Goal: Use online tool/utility: Utilize a website feature to perform a specific function

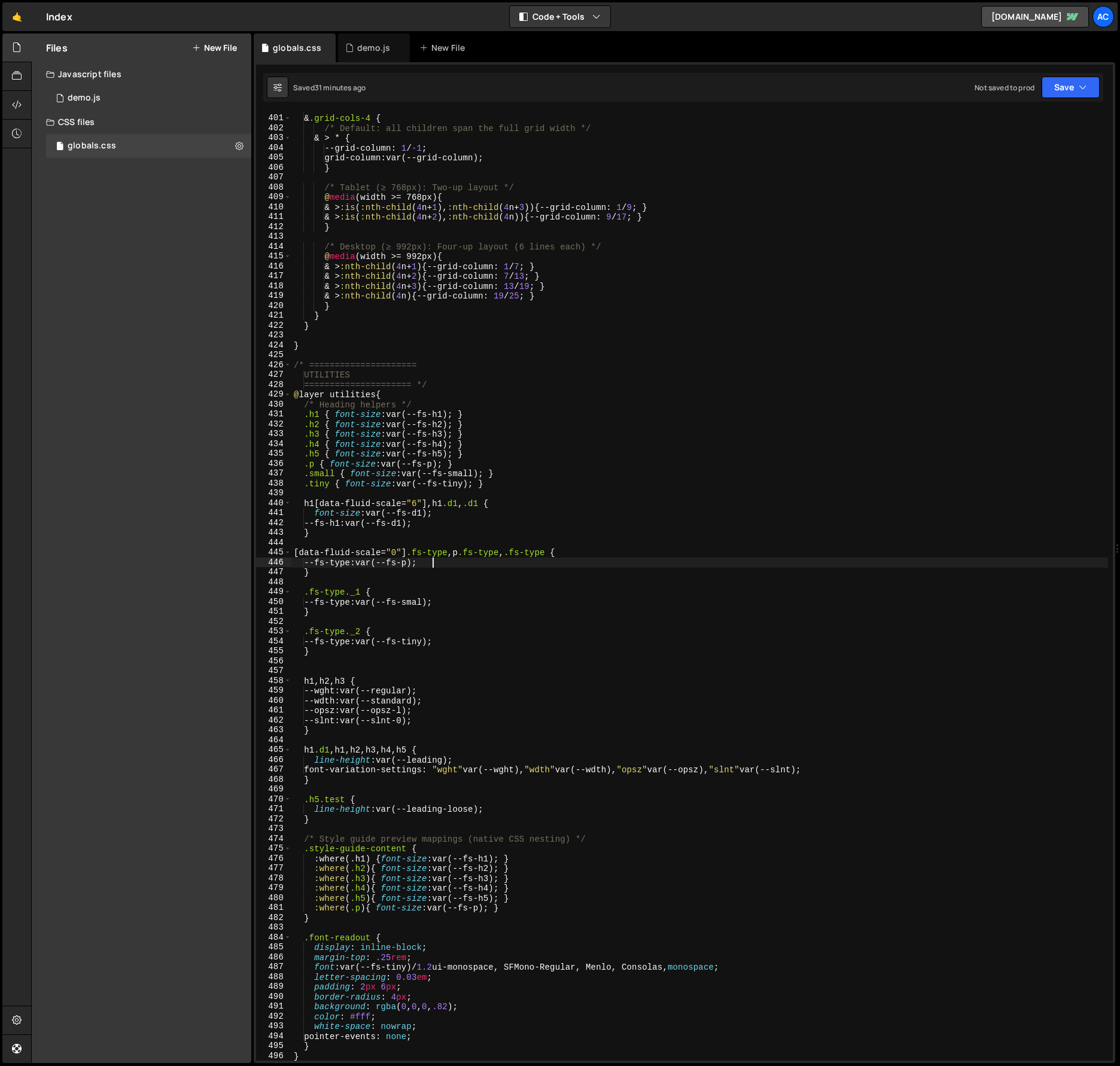
scroll to position [643, 0]
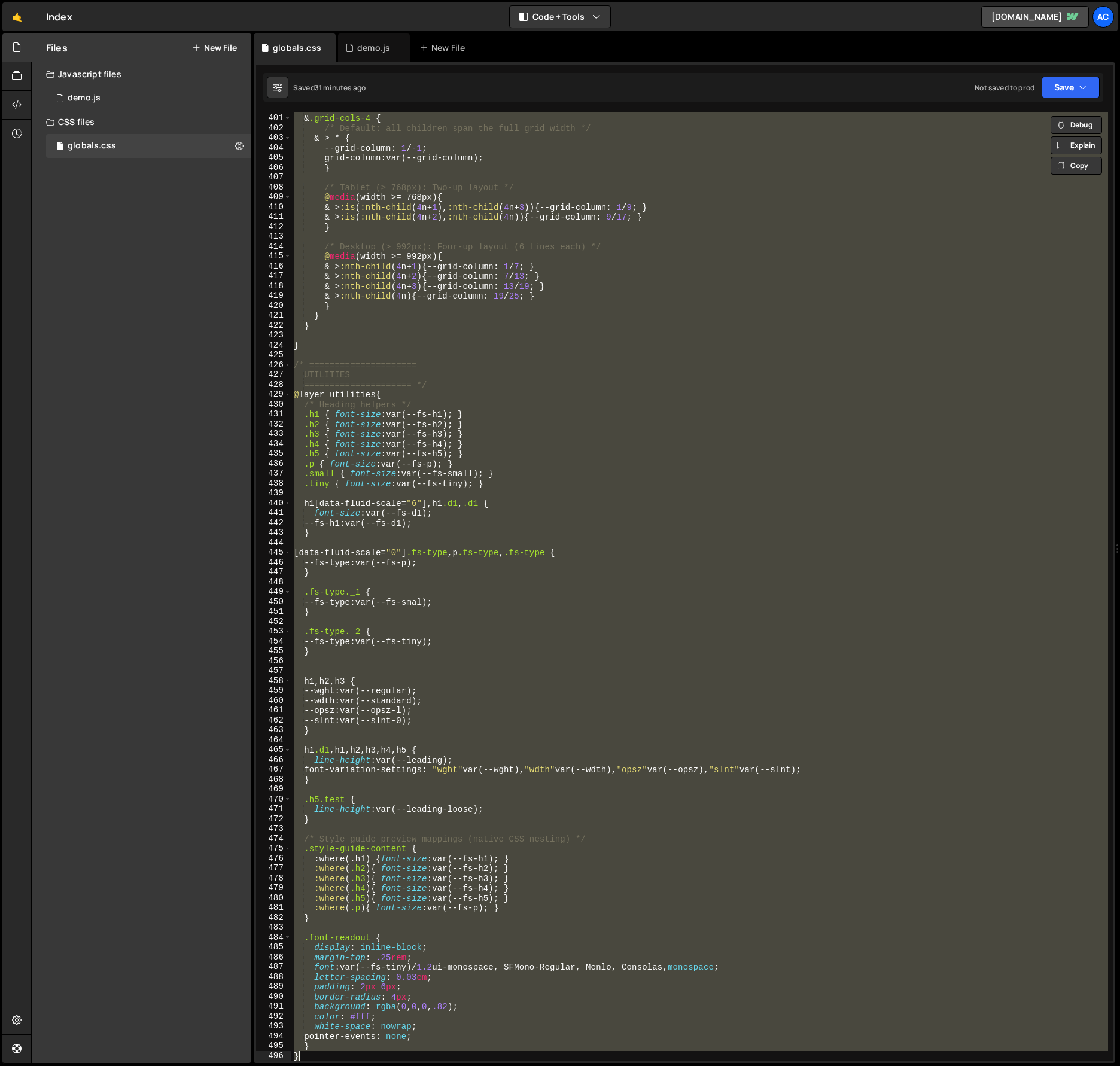
type textarea "}"
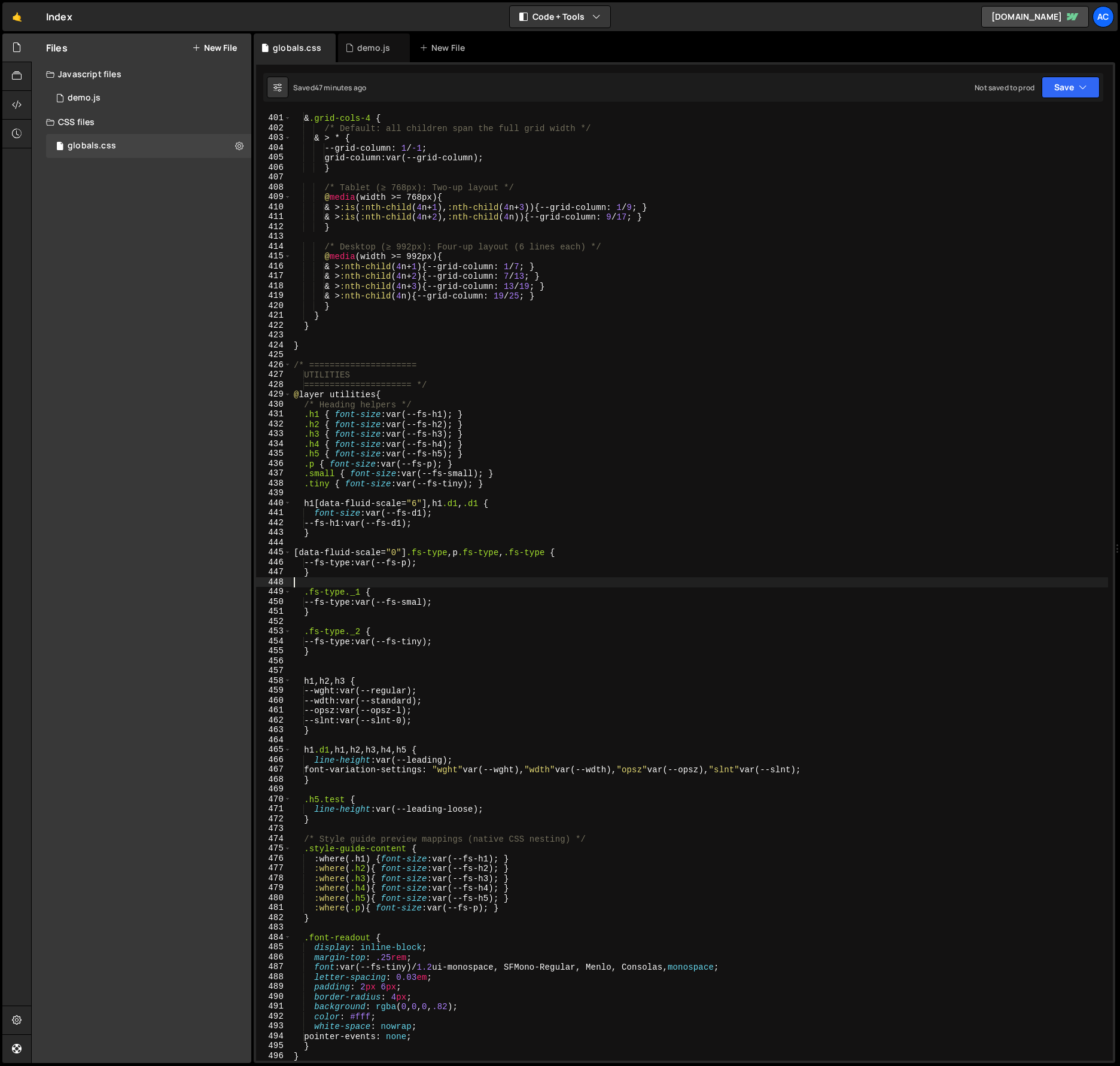
click at [722, 587] on div "/* --- Grid variant: 4 Columns --- */ & .grid-cols-4 { /* Default: all children…" at bounding box center [699, 587] width 816 height 968
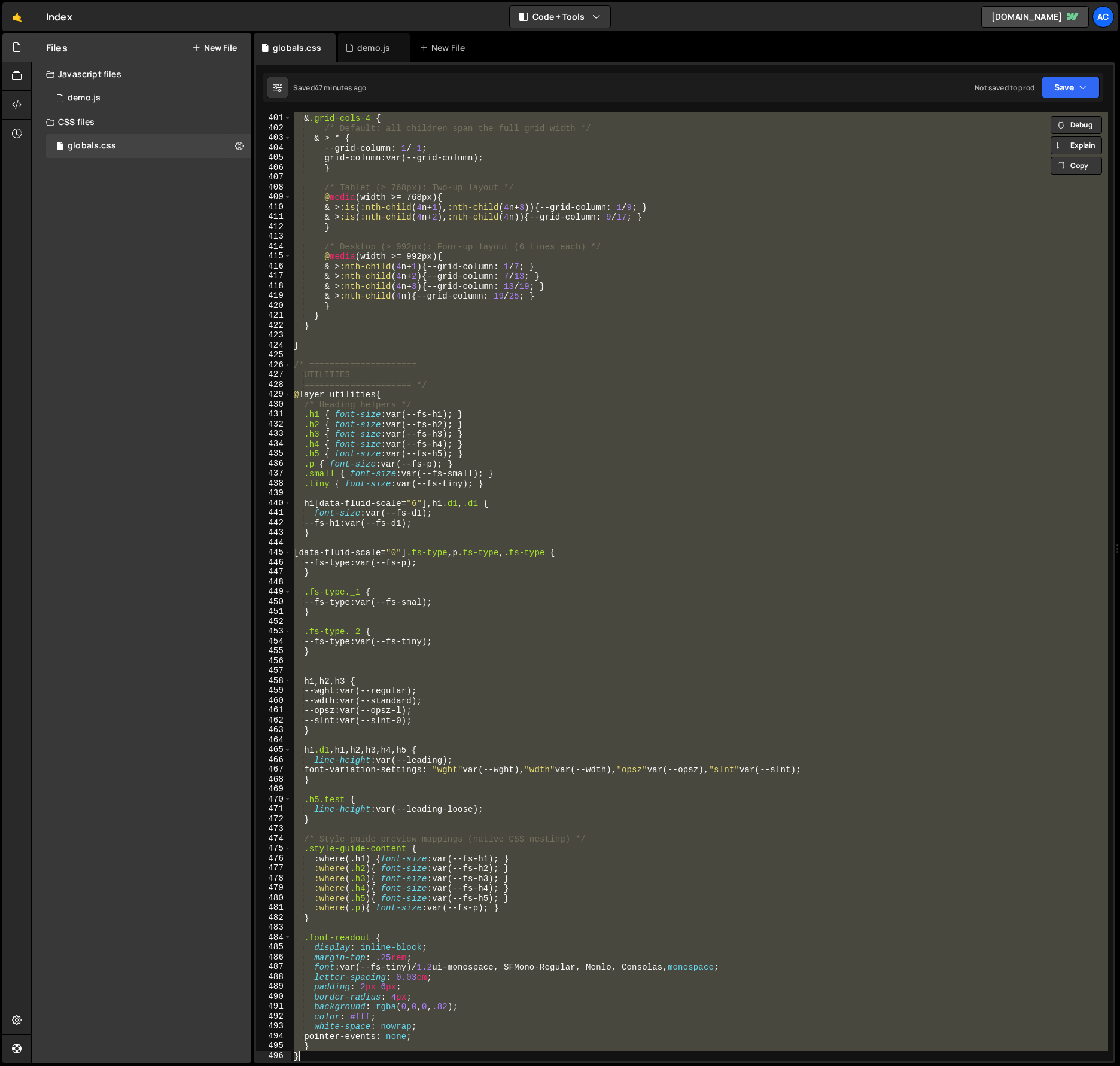
paste textarea
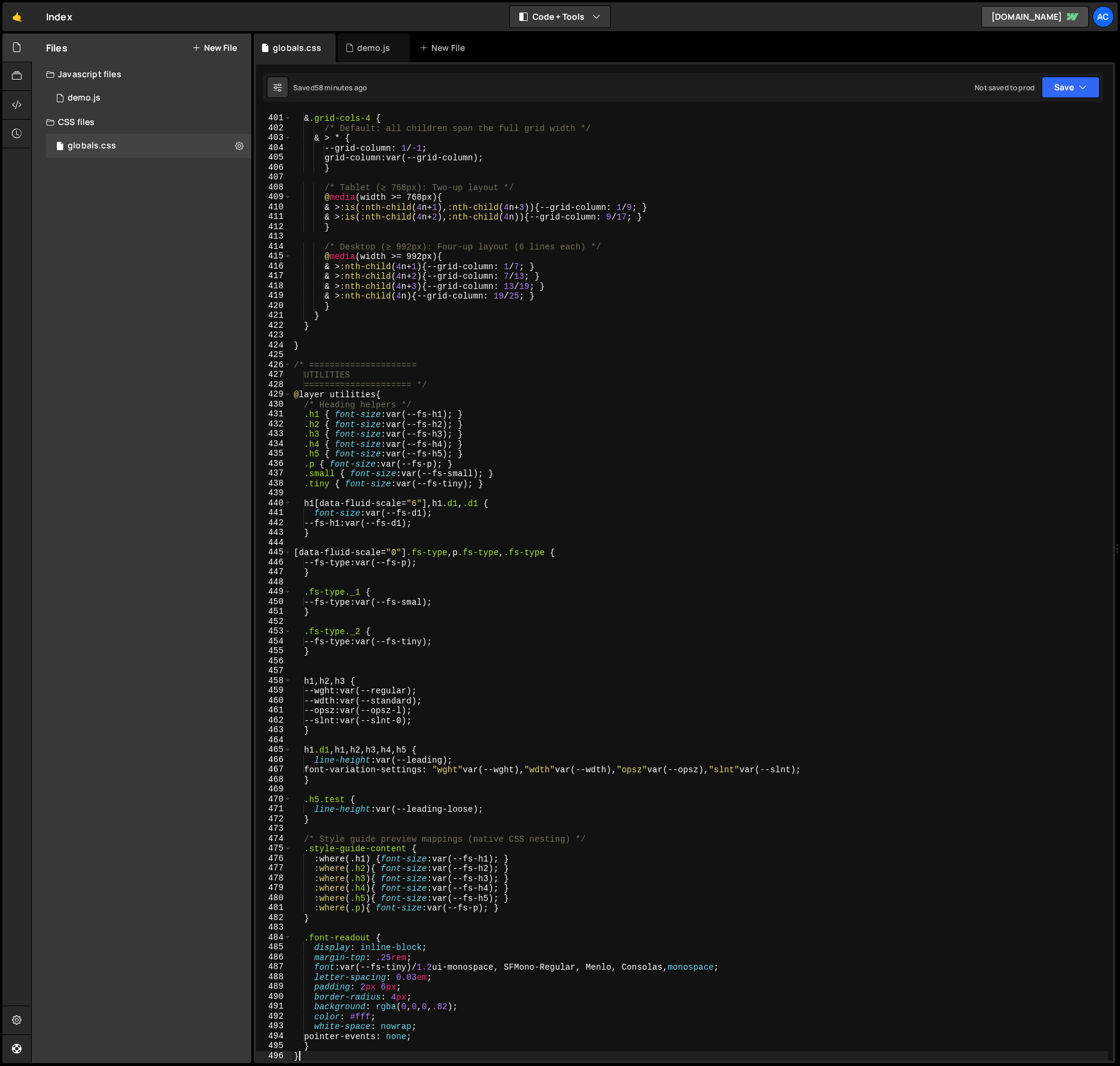
click at [635, 513] on div "/* --- Grid variant: 4 Columns --- */ & .grid-cols-4 { /* Default: all children…" at bounding box center [699, 587] width 816 height 968
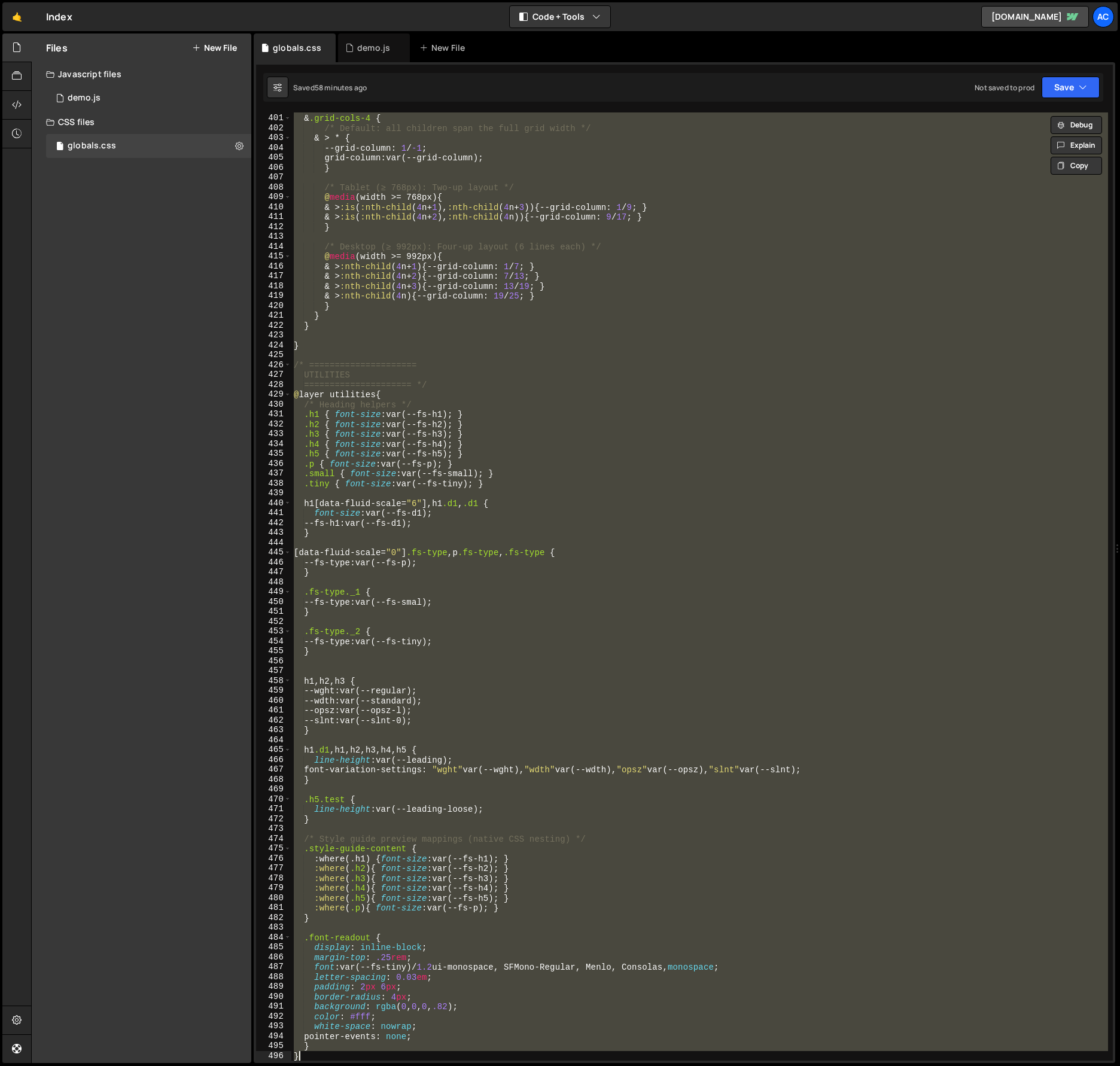
paste textarea
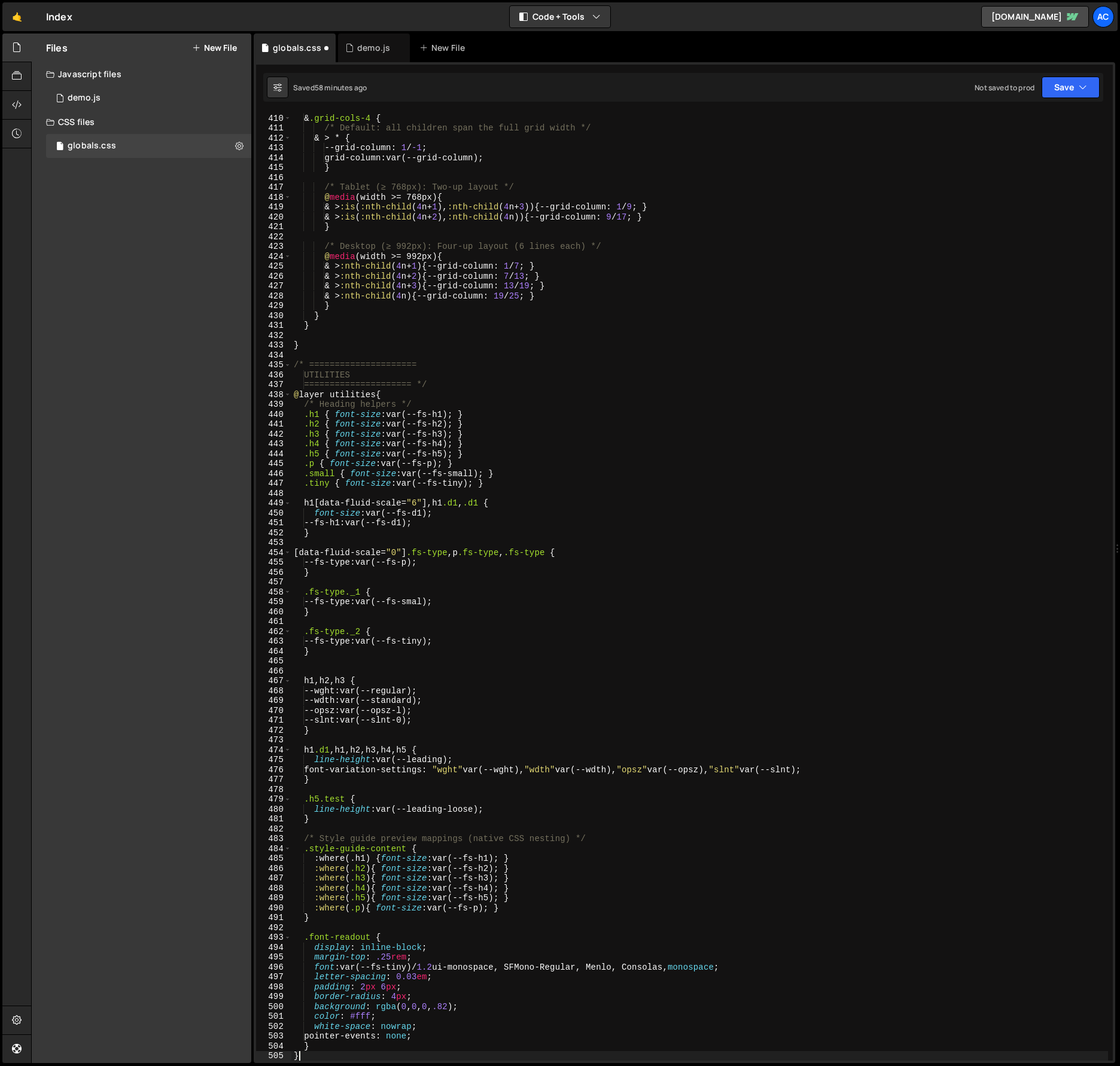
scroll to position [4057, 0]
click at [673, 531] on div "/* --- Grid variant: 4 Columns --- */ & .grid-cols-4 { /* Default: all children…" at bounding box center [699, 587] width 816 height 968
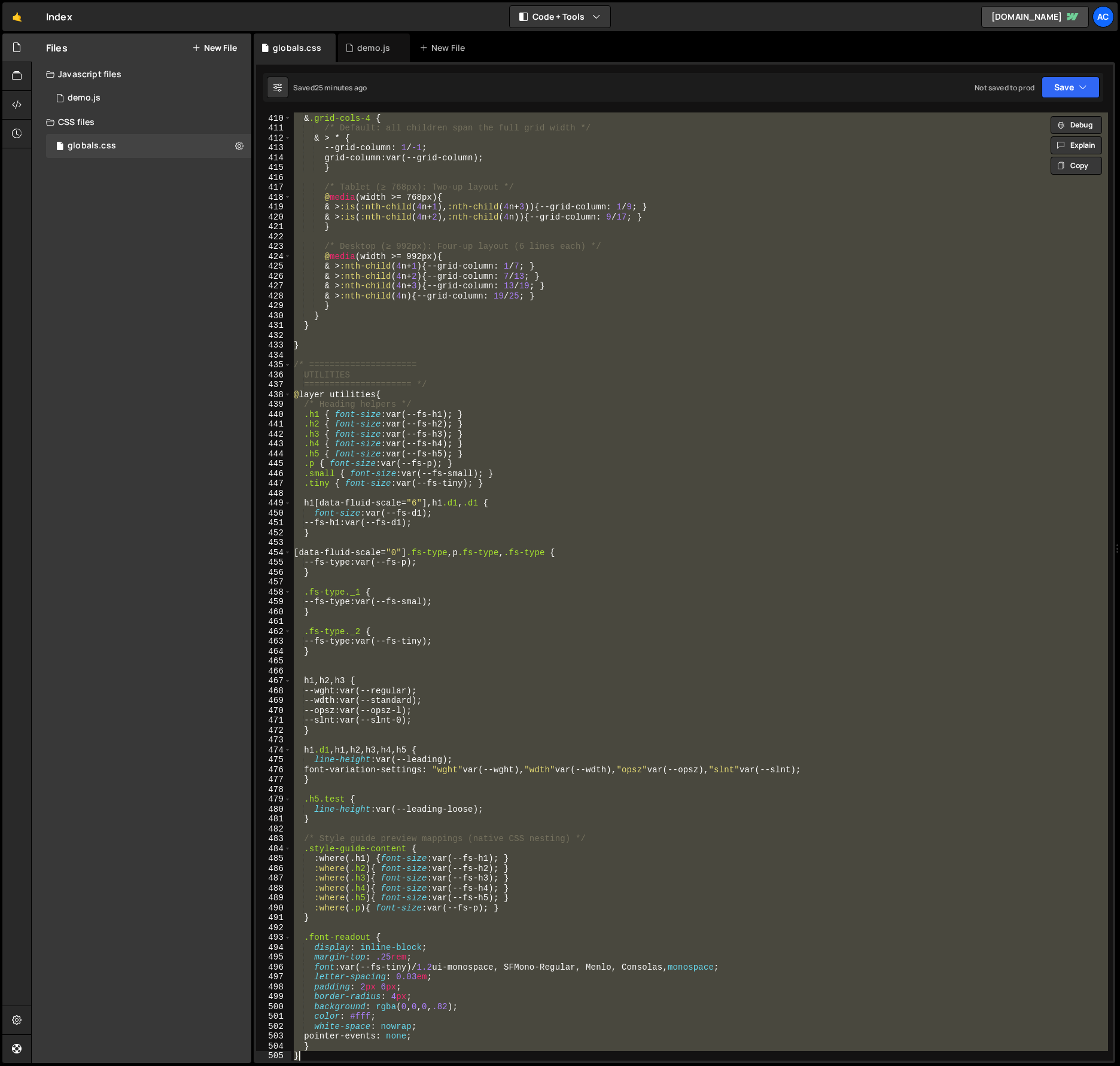
paste textarea
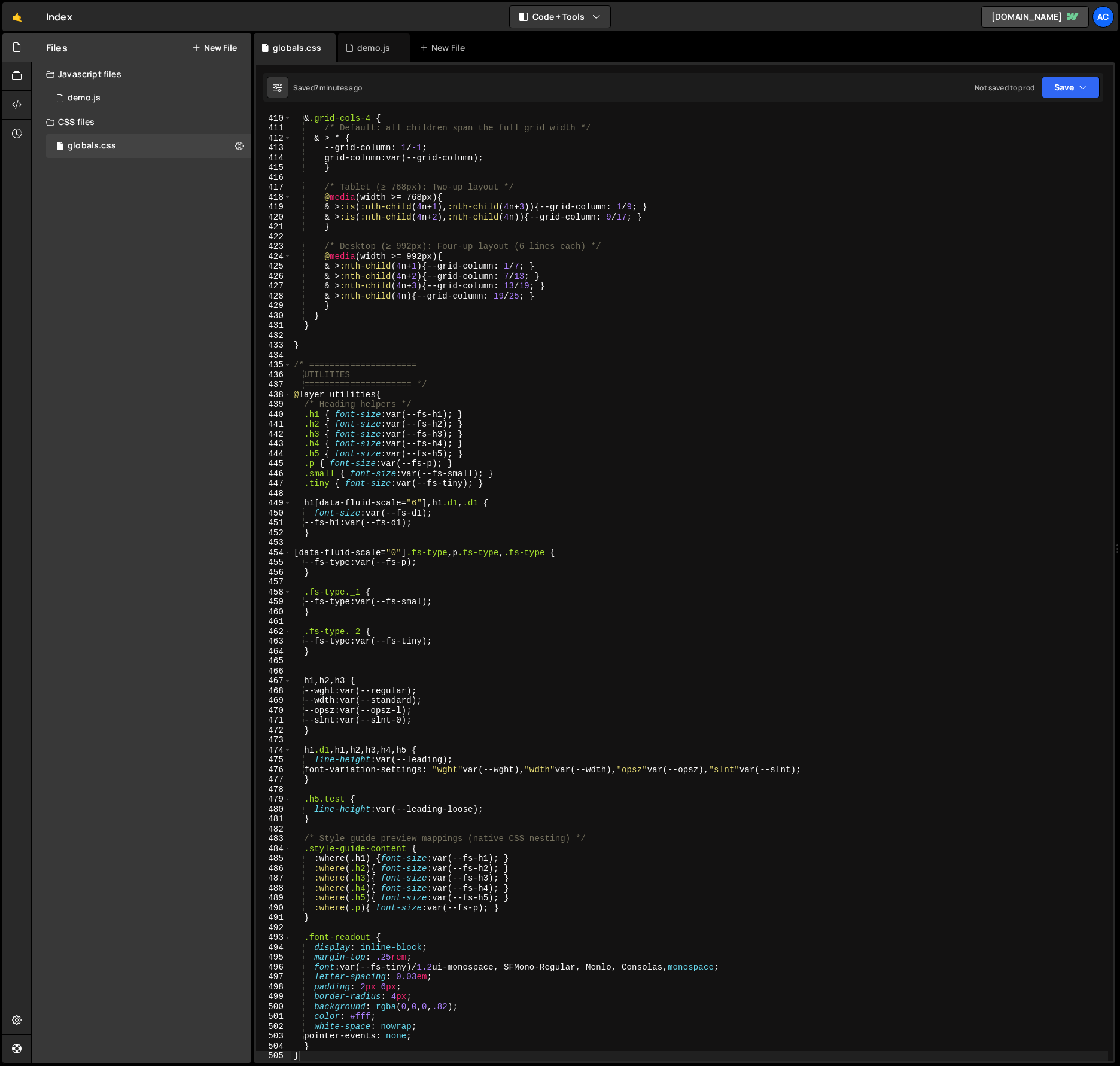
click at [664, 474] on div "/* --- Grid variant: 4 Columns --- */ & .grid-cols-4 { /* Default: all children…" at bounding box center [699, 587] width 816 height 968
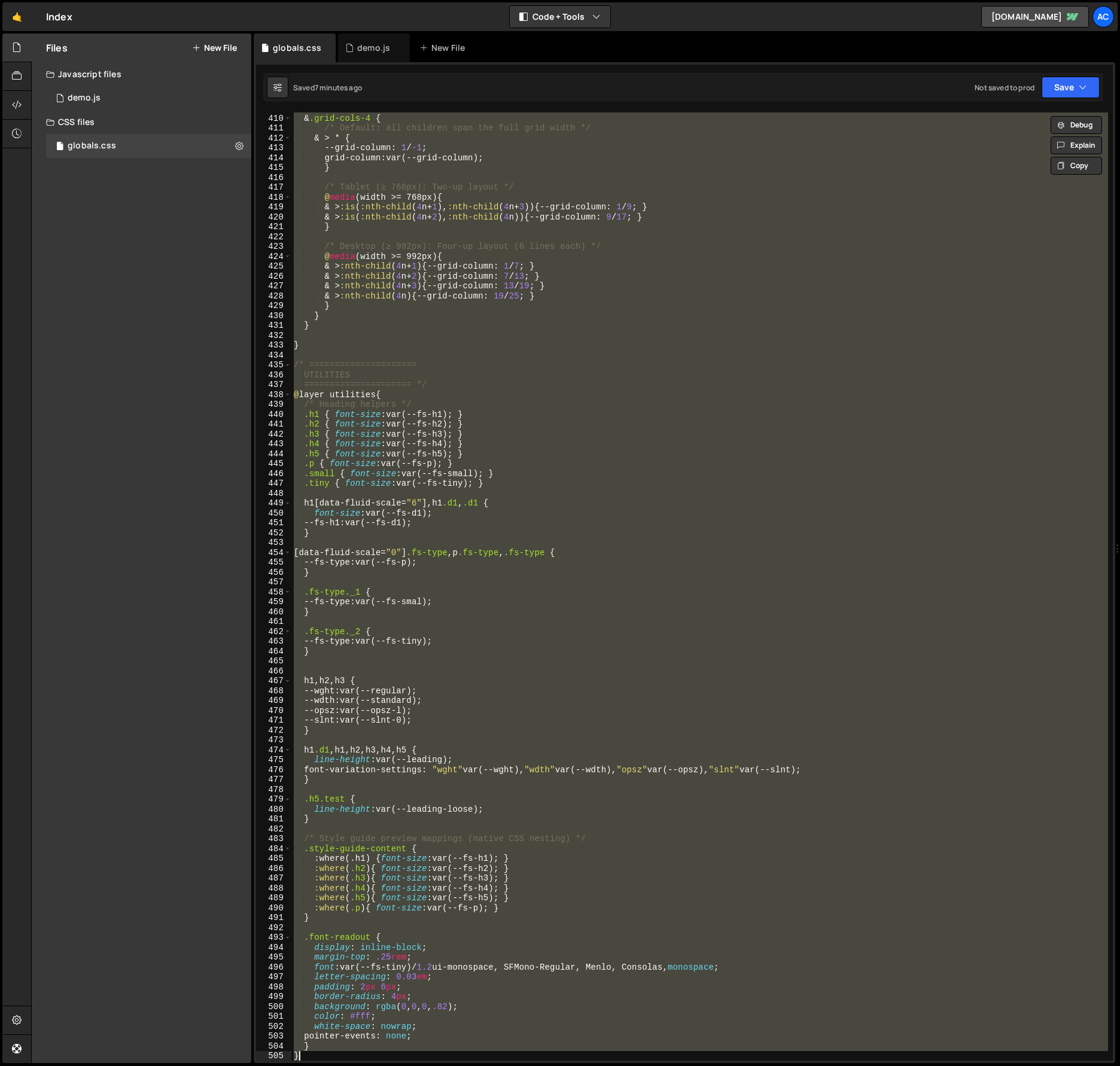
paste textarea
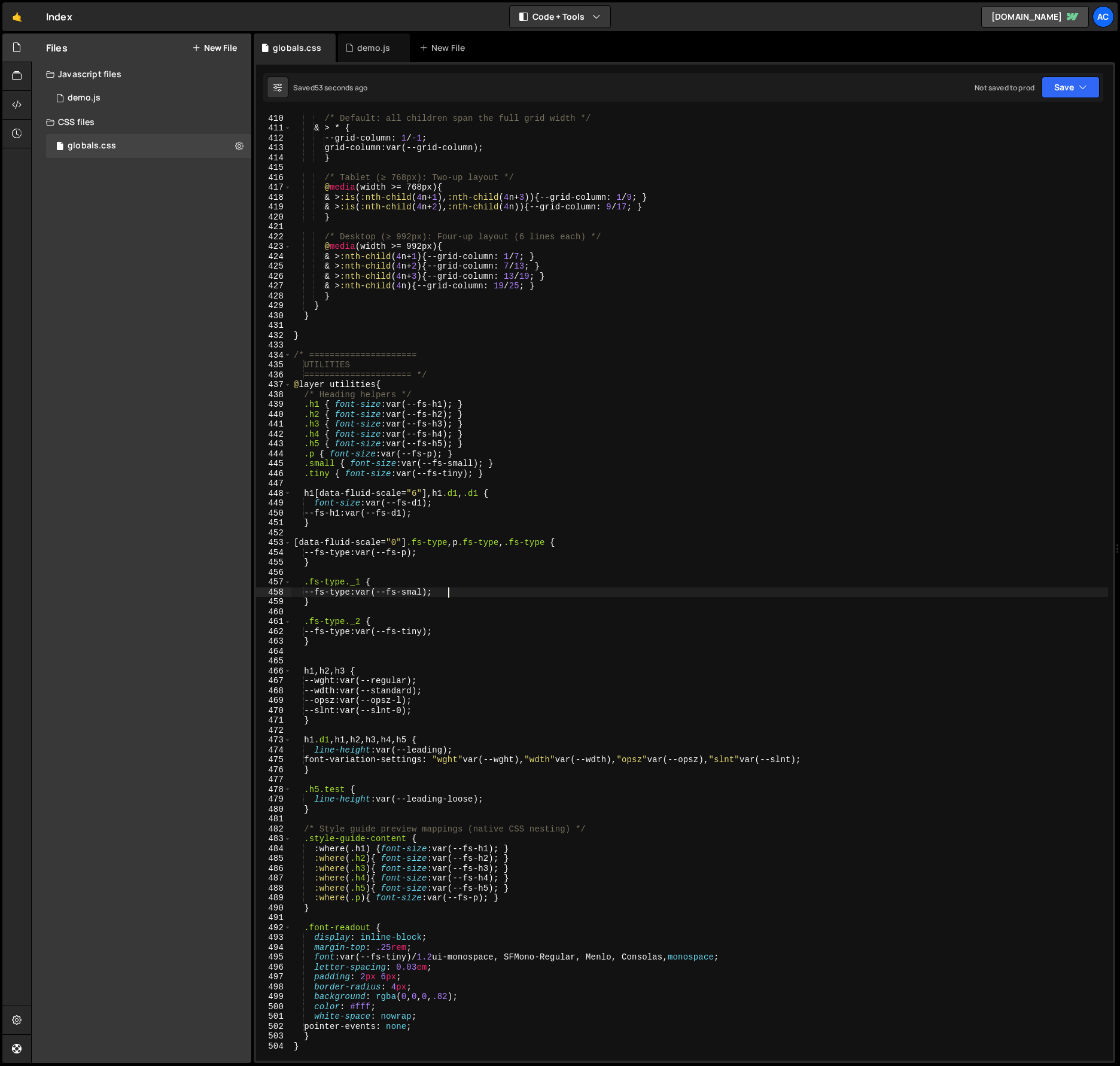
click at [758, 596] on div "& .grid-cols-4 { /* Default: all children span the full grid width */ & > * { -…" at bounding box center [699, 587] width 816 height 968
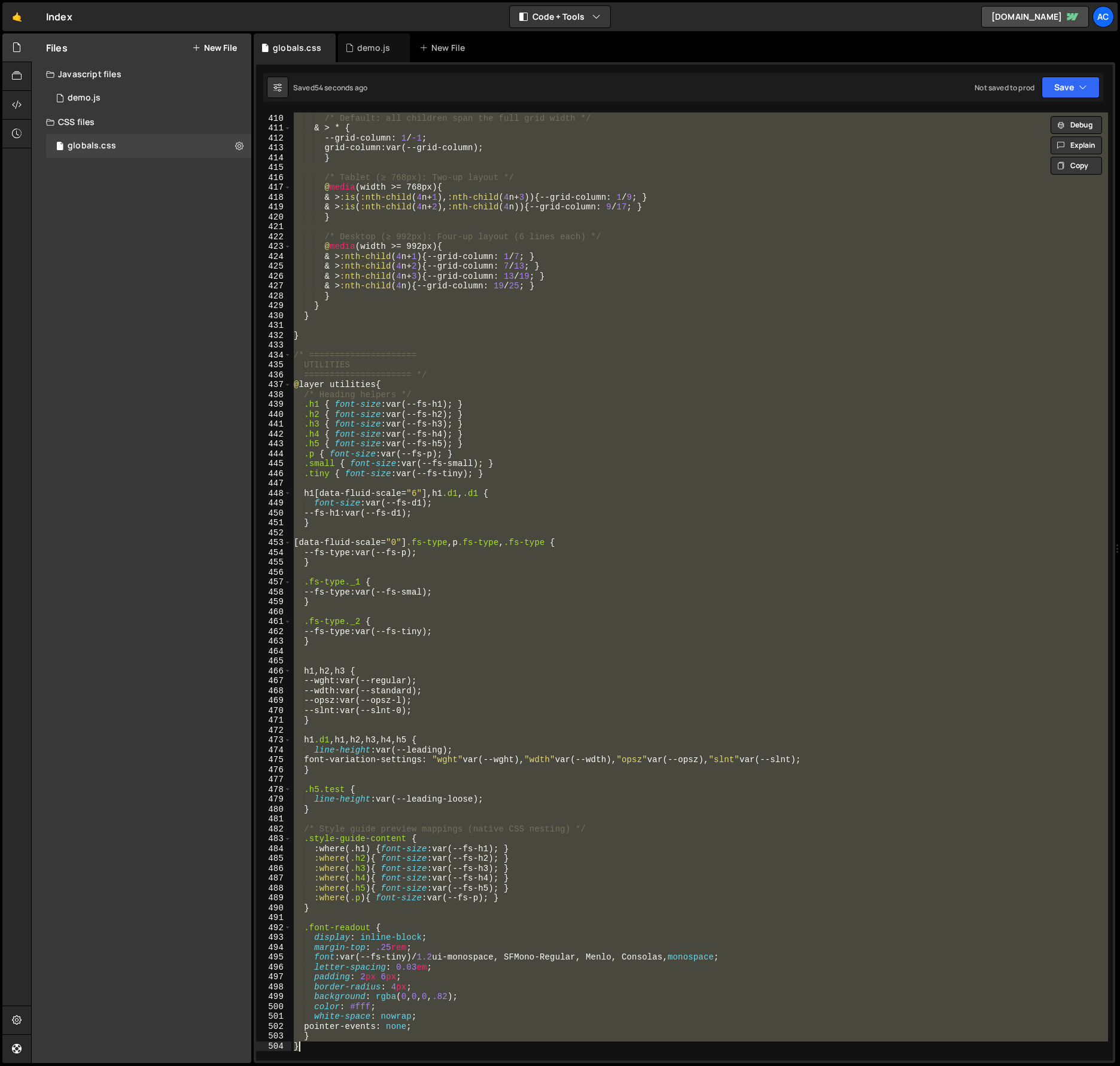
paste textarea
type textarea "}"
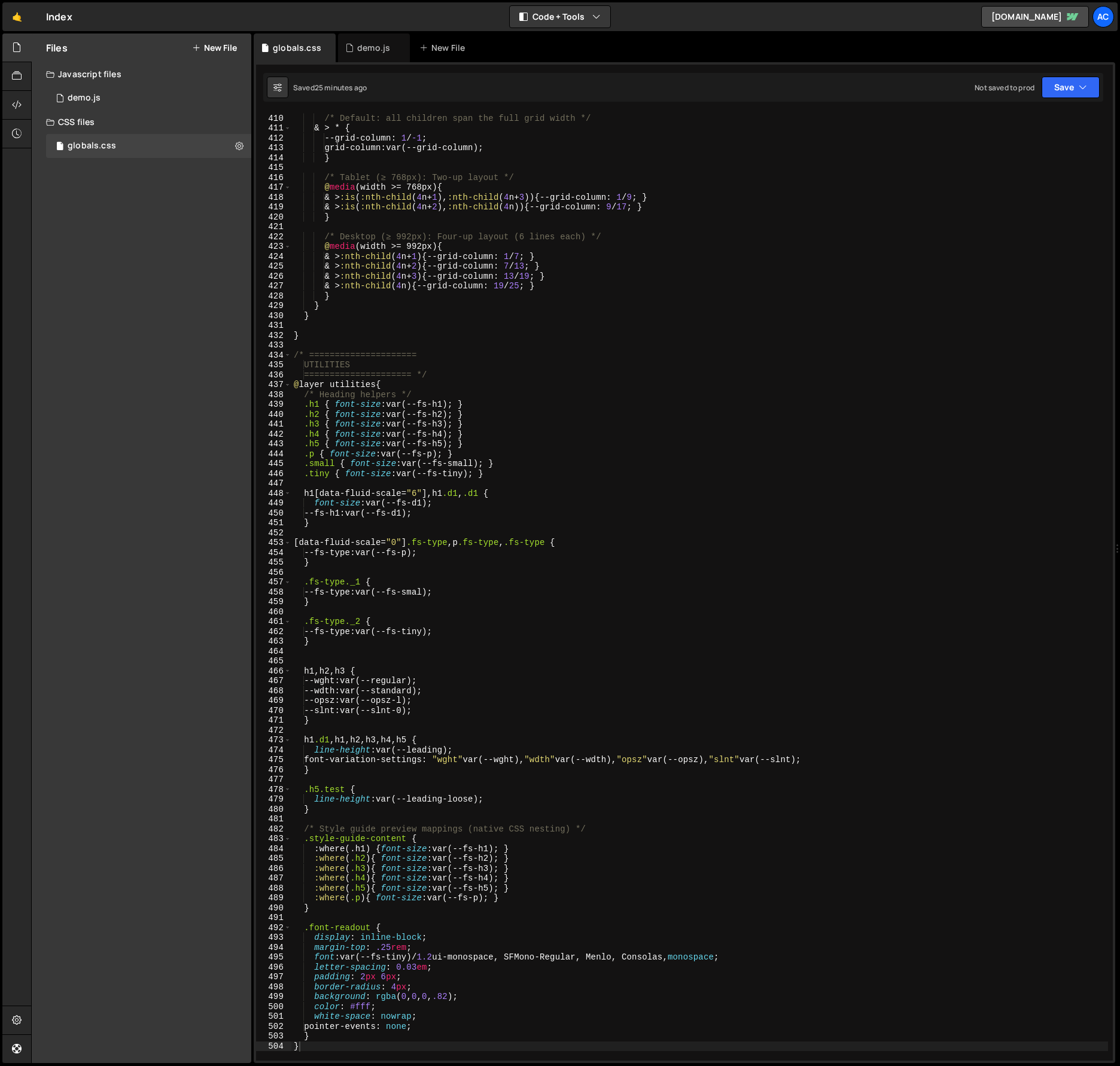
click at [748, 607] on div "& .grid-cols-4 { /* Default: all children span the full grid width */ & > * { -…" at bounding box center [699, 587] width 816 height 968
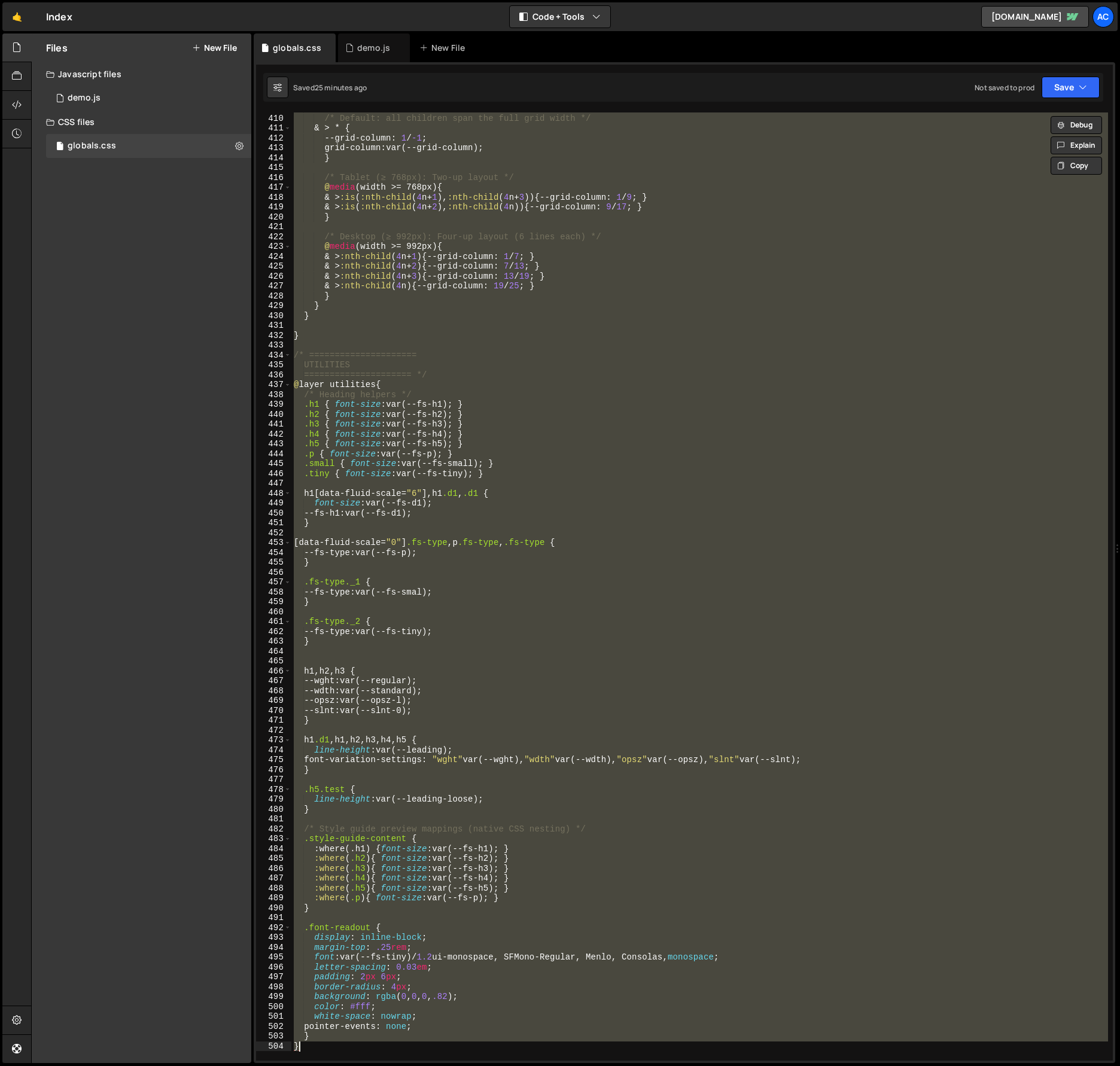
paste textarea
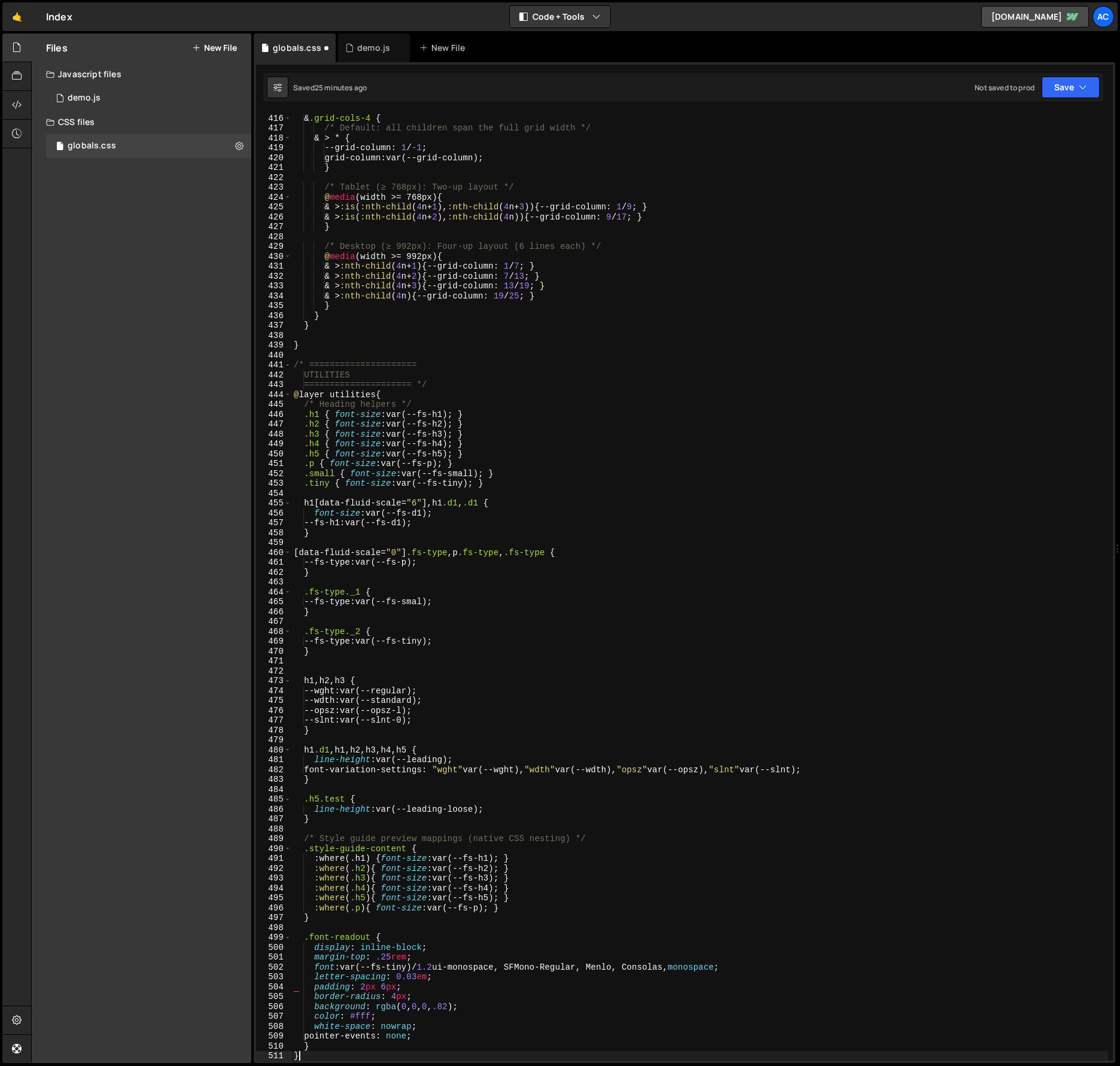
scroll to position [4116, 0]
click at [727, 467] on div "/* --- Grid variant: 4 Columns --- */ & .grid-cols-4 { /* Default: all children…" at bounding box center [699, 587] width 816 height 968
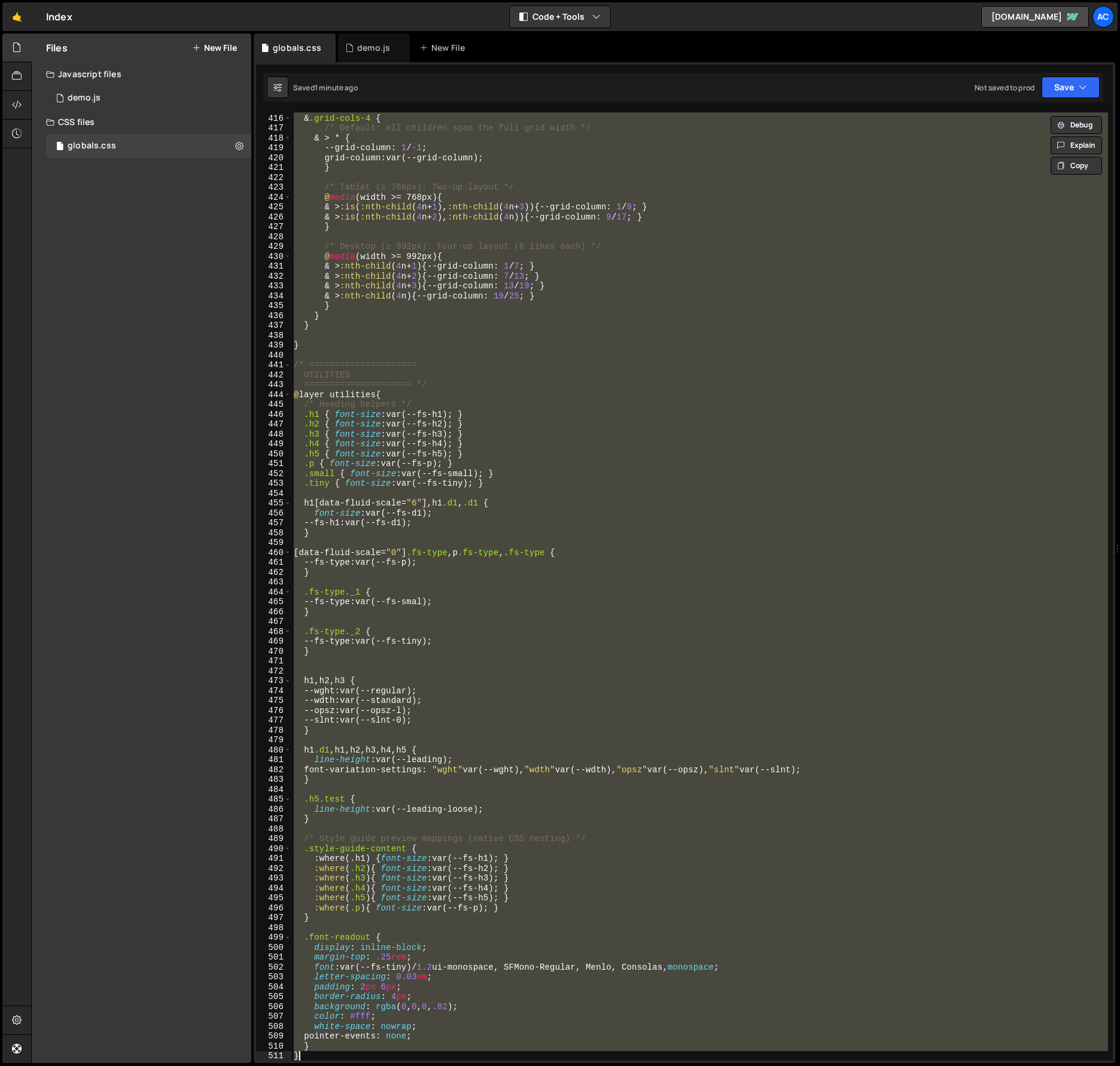
paste textarea
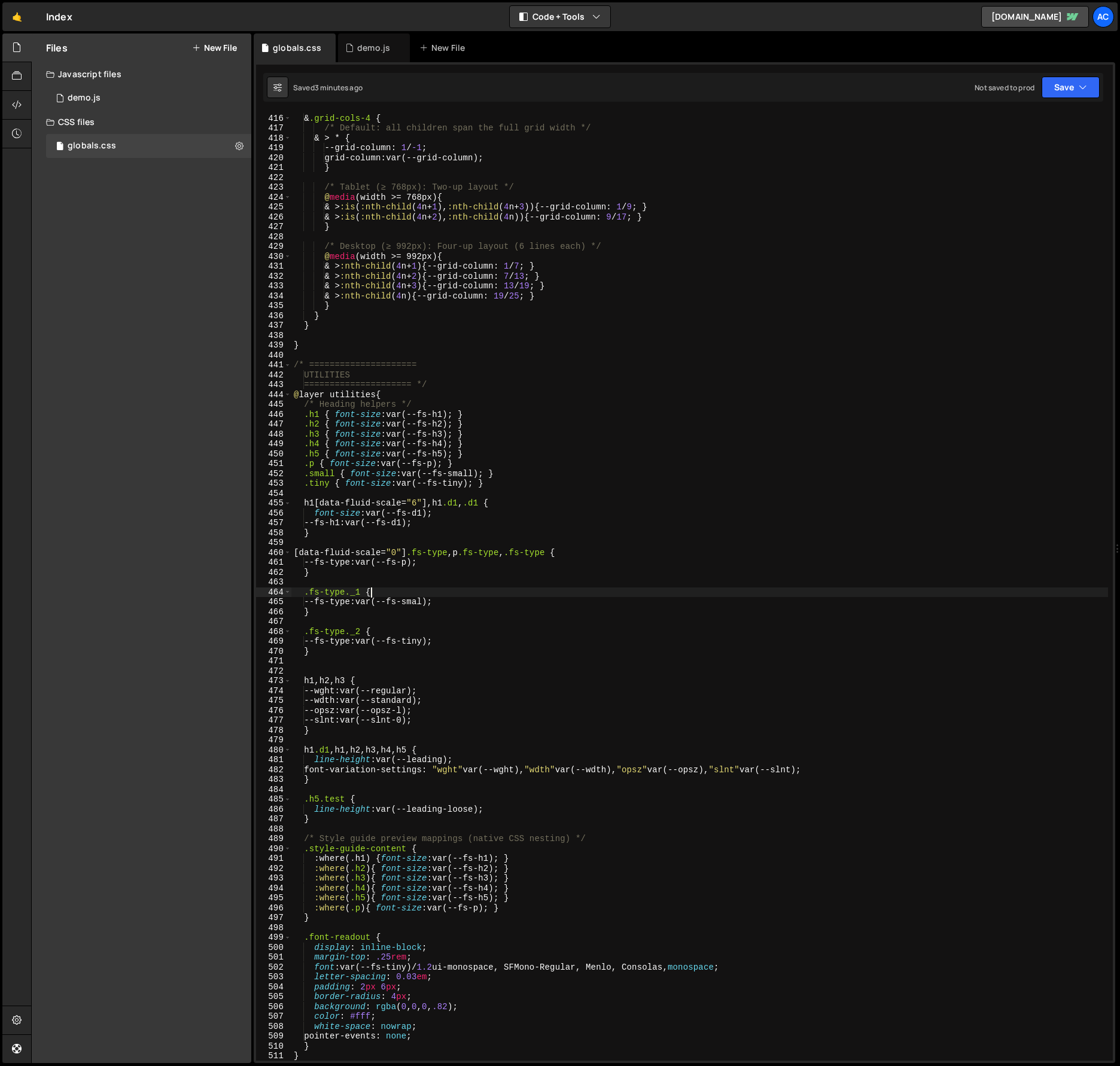
click at [598, 590] on div "/* --- Grid variant: 4 Columns --- */ & .grid-cols-4 { /* Default: all children…" at bounding box center [699, 587] width 816 height 968
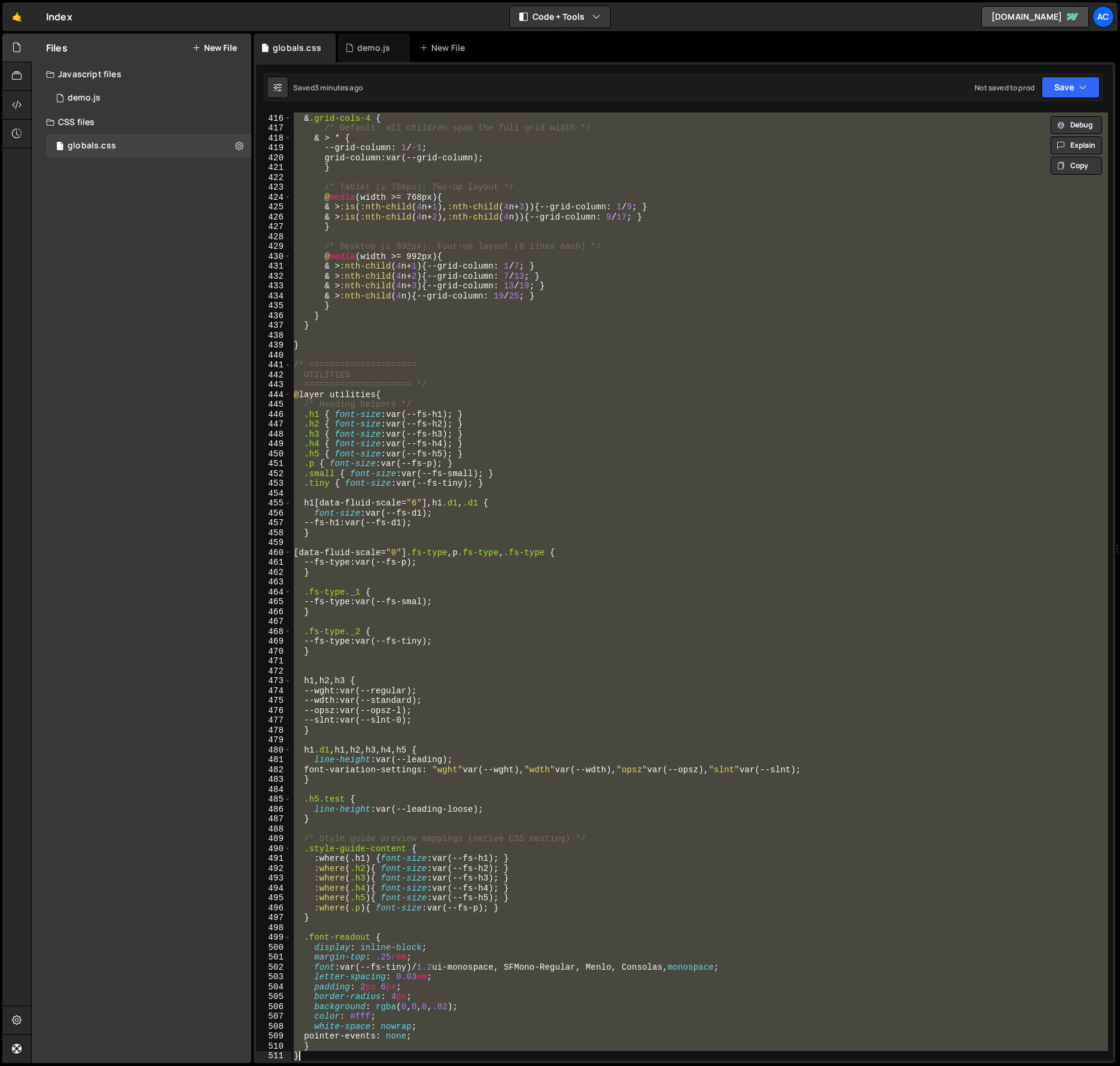
paste textarea
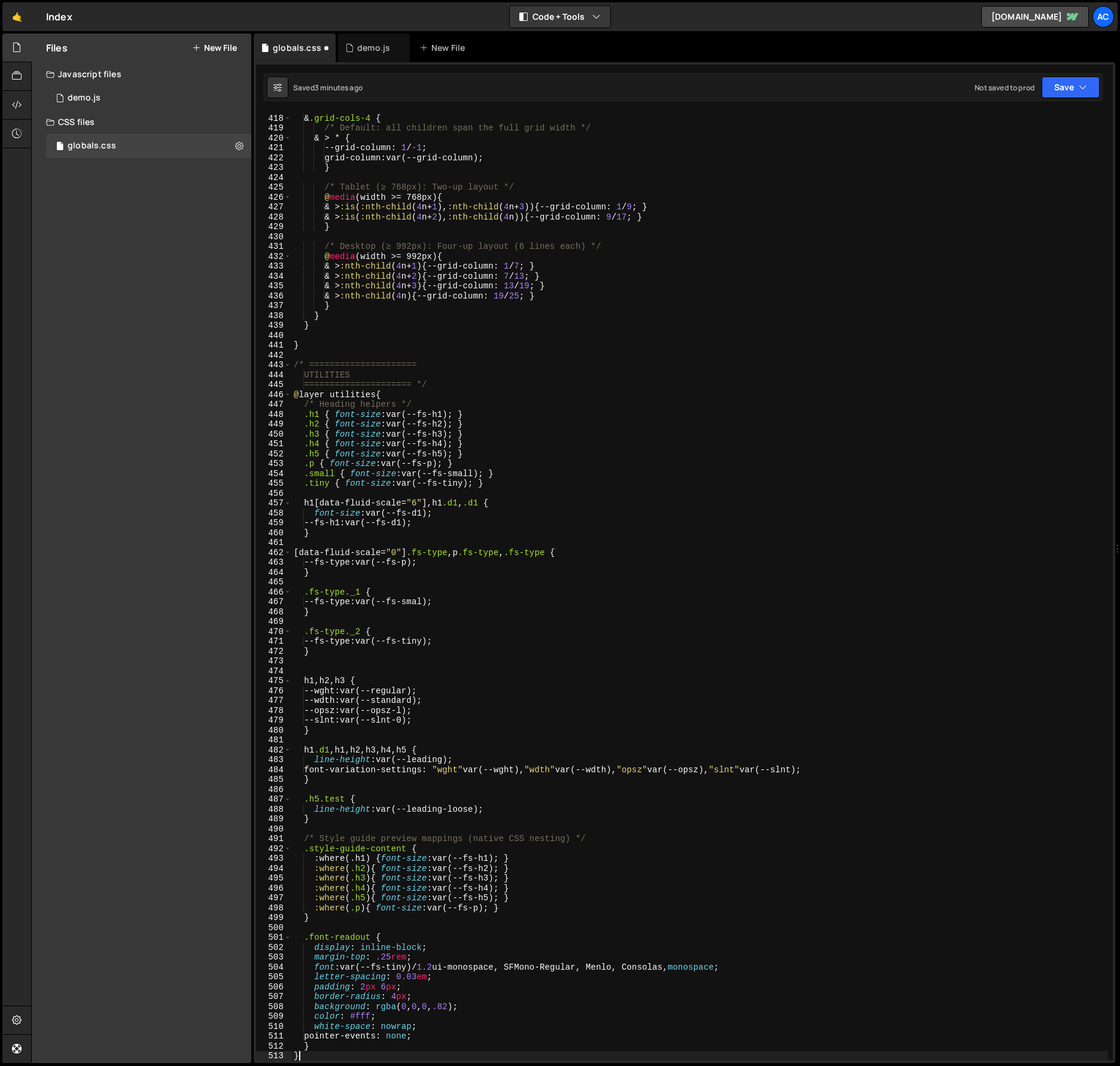
scroll to position [4136, 0]
click at [773, 447] on div "/* --- Grid variant: 4 Columns --- */ & .grid-cols-4 { /* Default: all children…" at bounding box center [699, 587] width 816 height 968
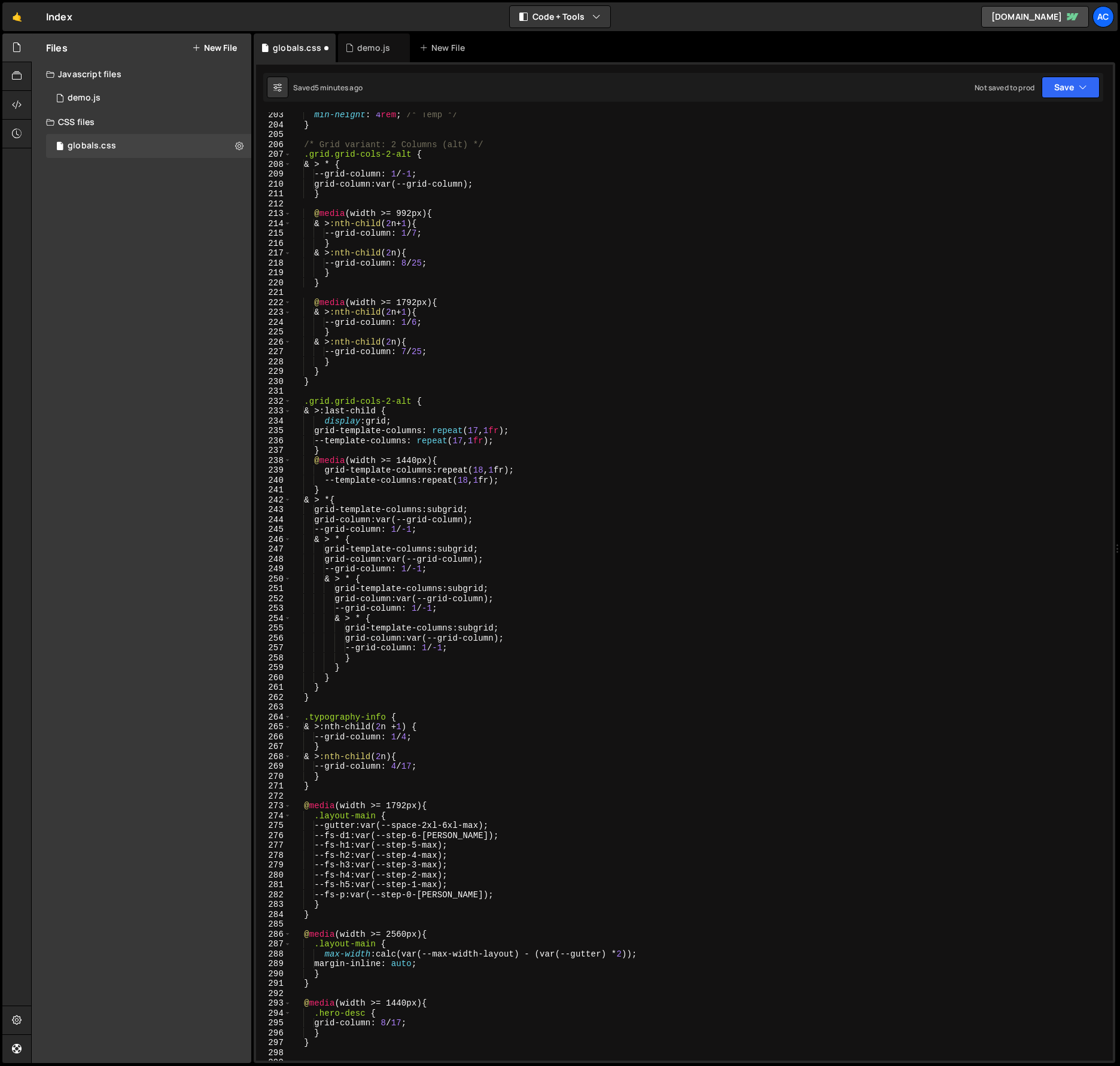
scroll to position [2016, 0]
click at [790, 442] on div "min-height : 4 rem ; /* Temp */ } /* Grid variant: 2 Columns (alt) */ .grid.gri…" at bounding box center [699, 594] width 816 height 968
click at [1085, 88] on icon "button" at bounding box center [1082, 87] width 8 height 12
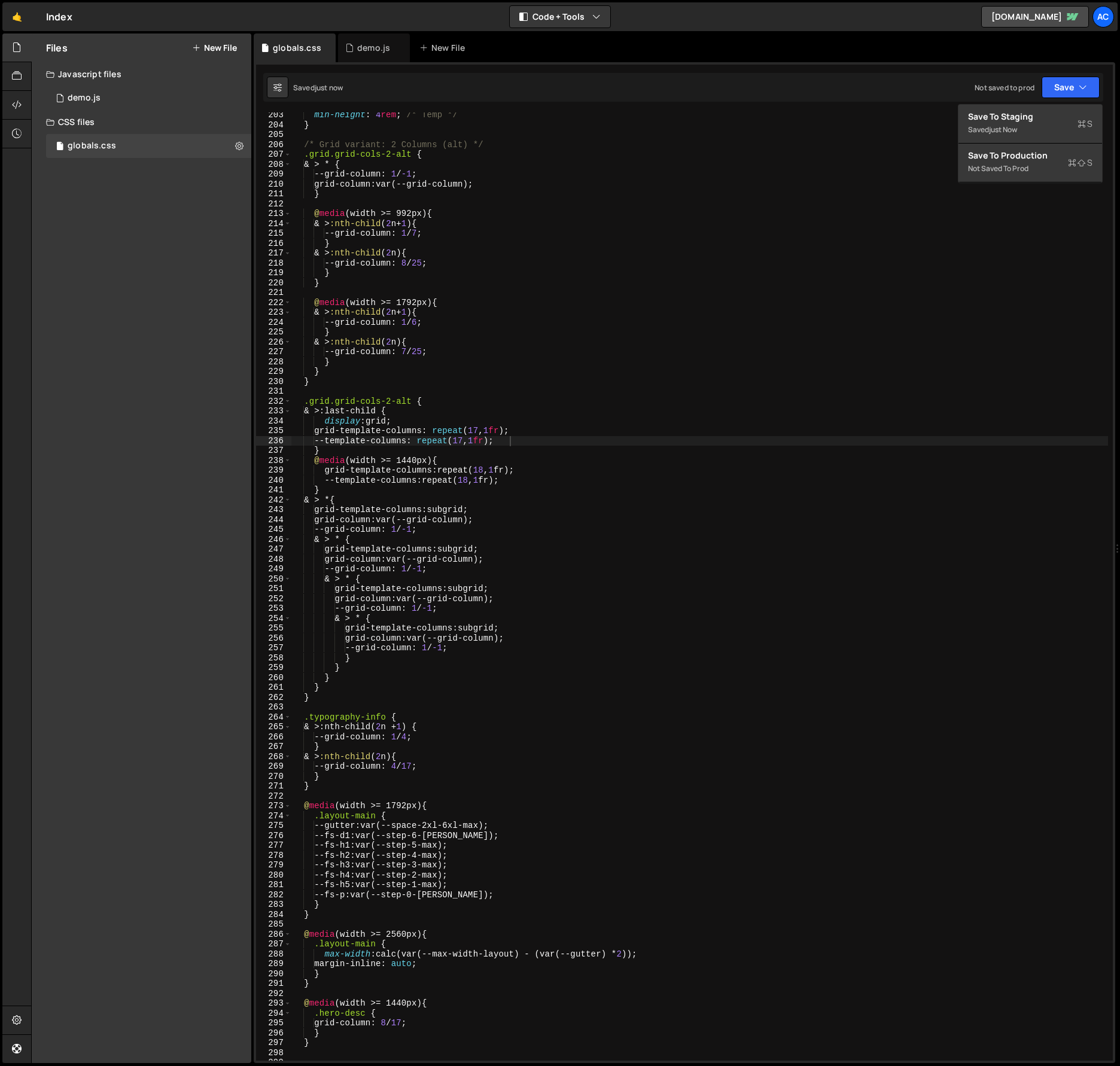
click at [922, 261] on div "min-height : 4 rem ; /* Temp */ } /* Grid variant: 2 Columns (alt) */ .grid.gri…" at bounding box center [699, 594] width 816 height 968
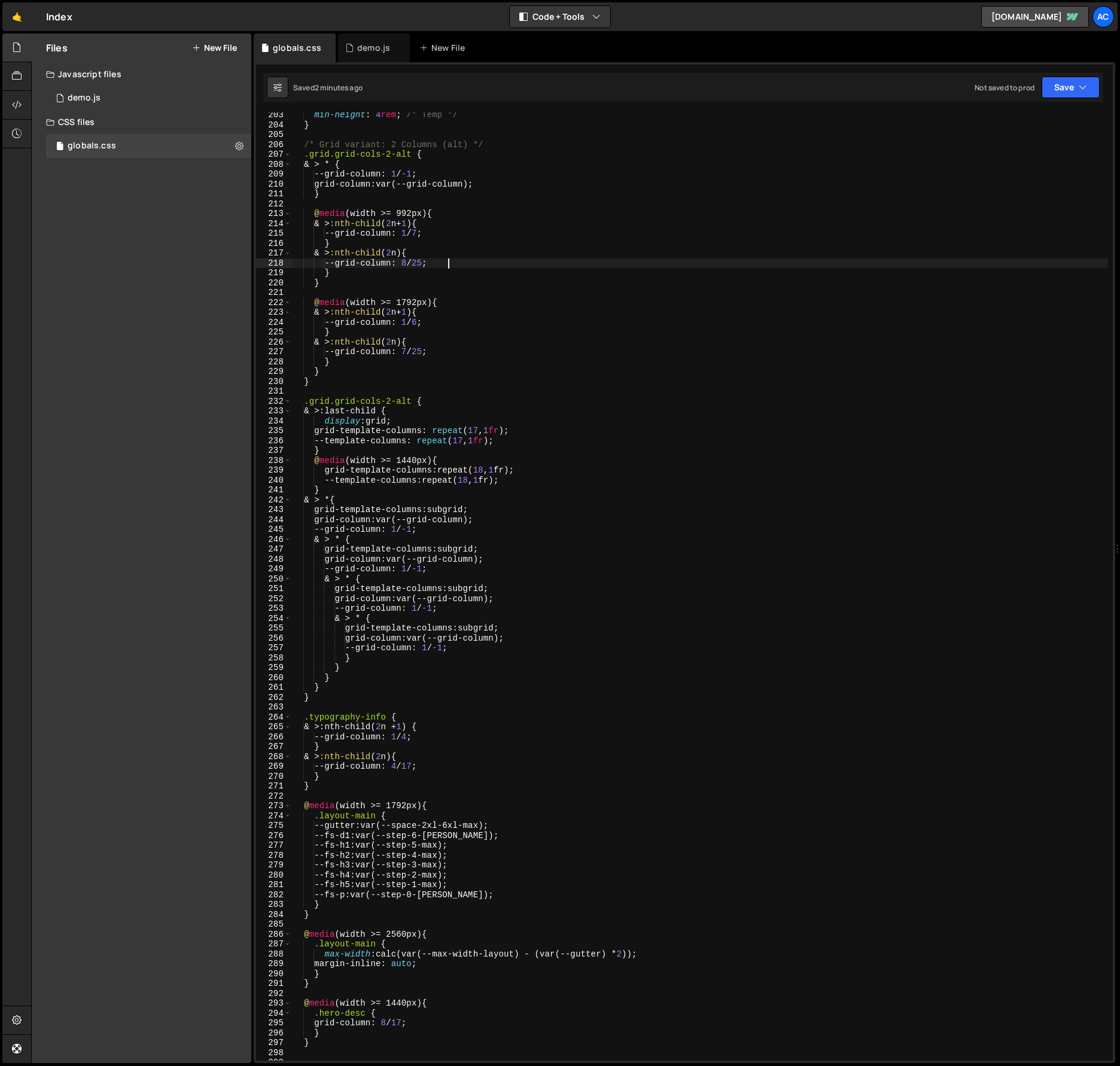
click at [786, 561] on div "min-height : 4 rem ; /* Temp */ } /* Grid variant: 2 Columns (alt) */ .grid.gri…" at bounding box center [699, 594] width 816 height 968
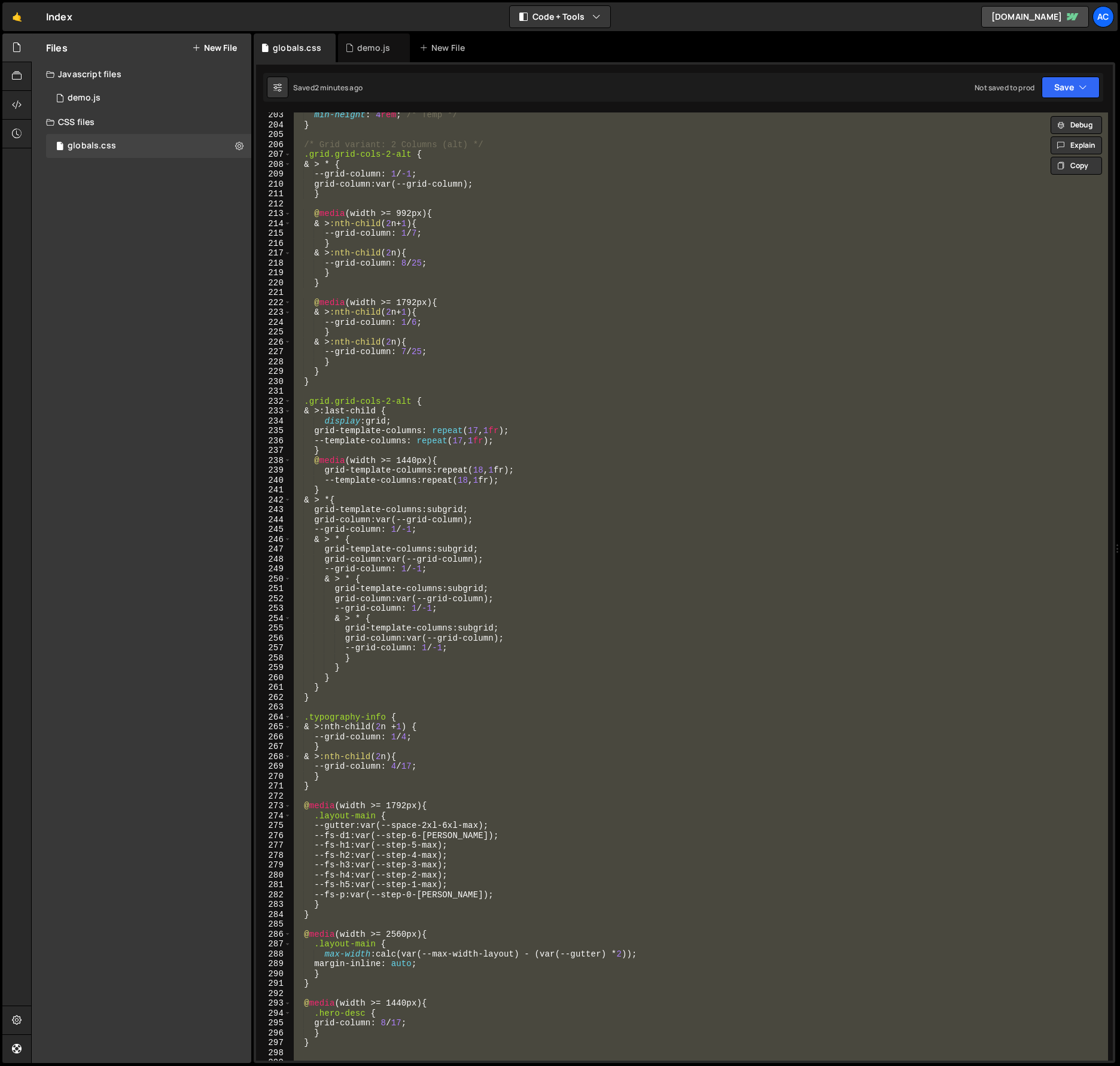
paste textarea
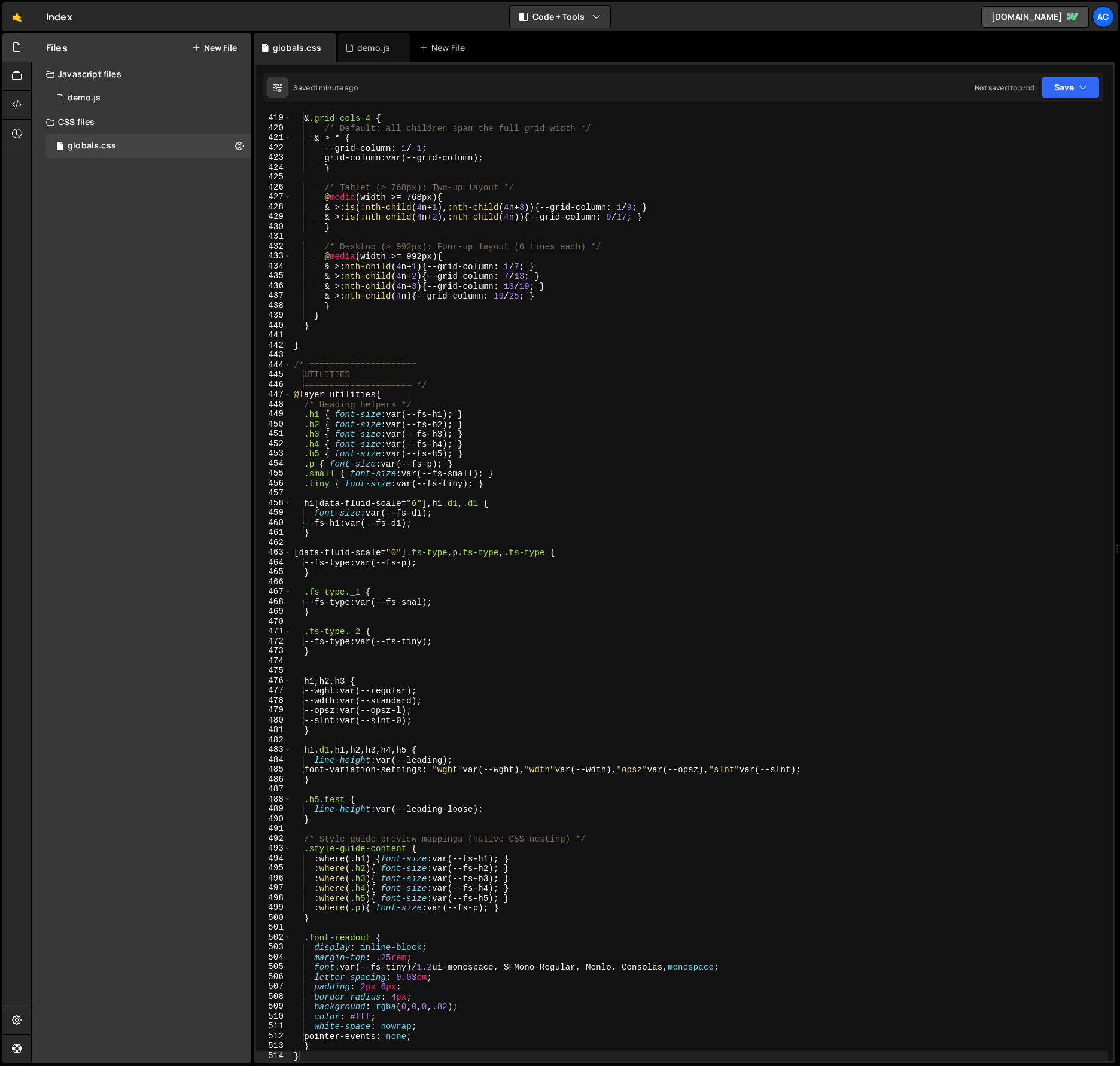
click at [707, 631] on div "/* --- Grid variant: 4 Columns --- */ & .grid-cols-4 { /* Default: all children…" at bounding box center [699, 587] width 816 height 968
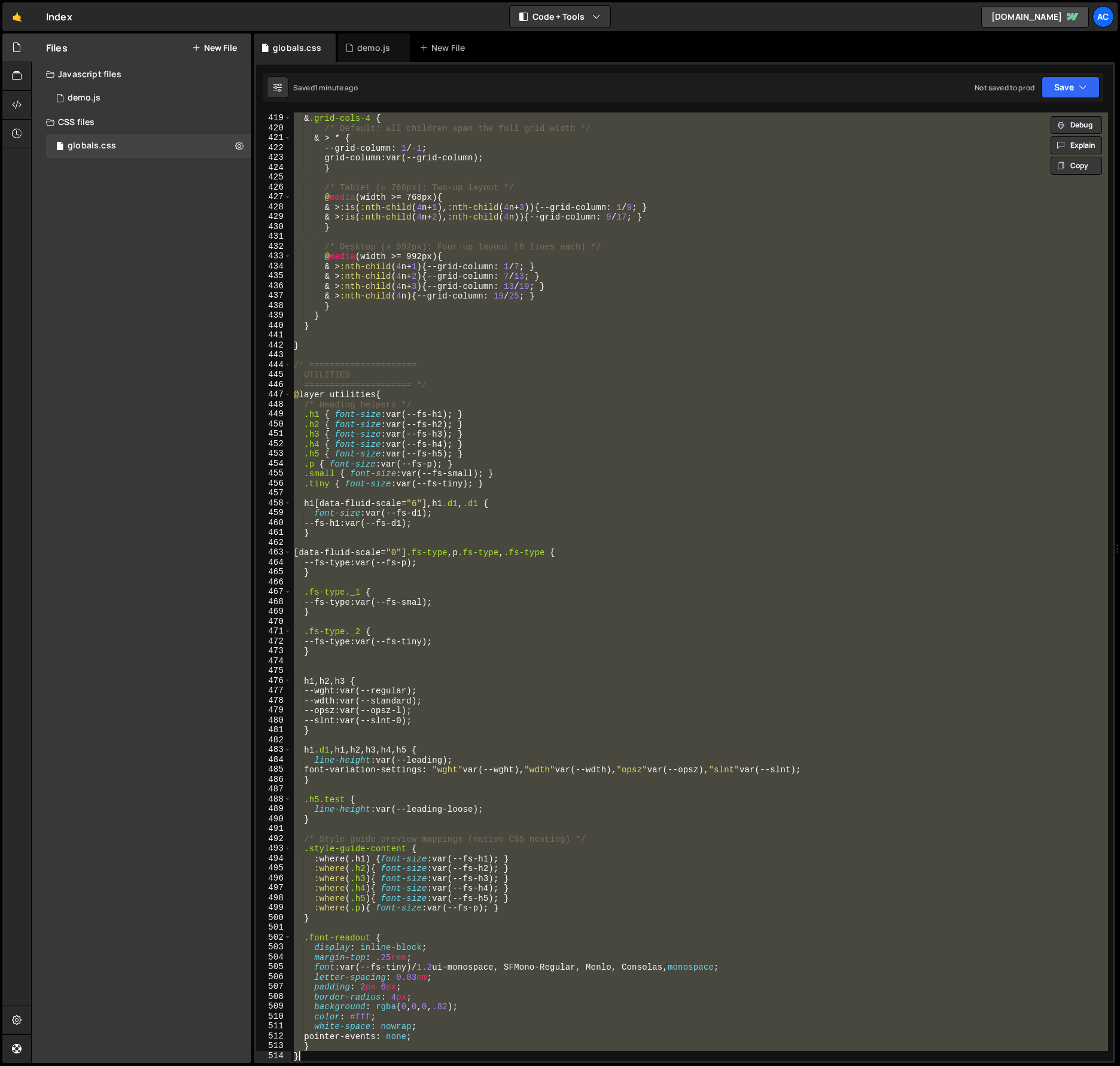
paste textarea
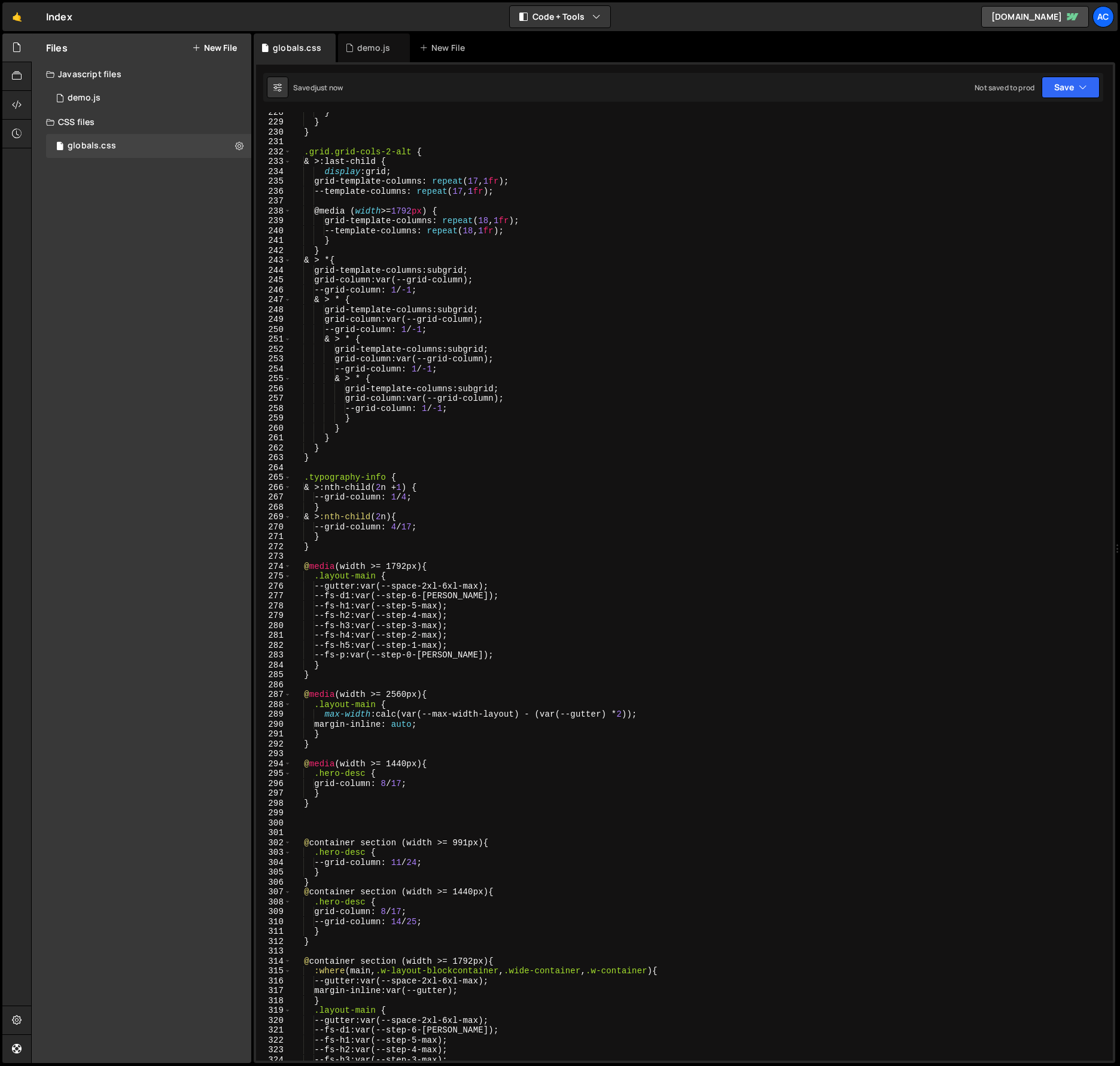
scroll to position [2115, 0]
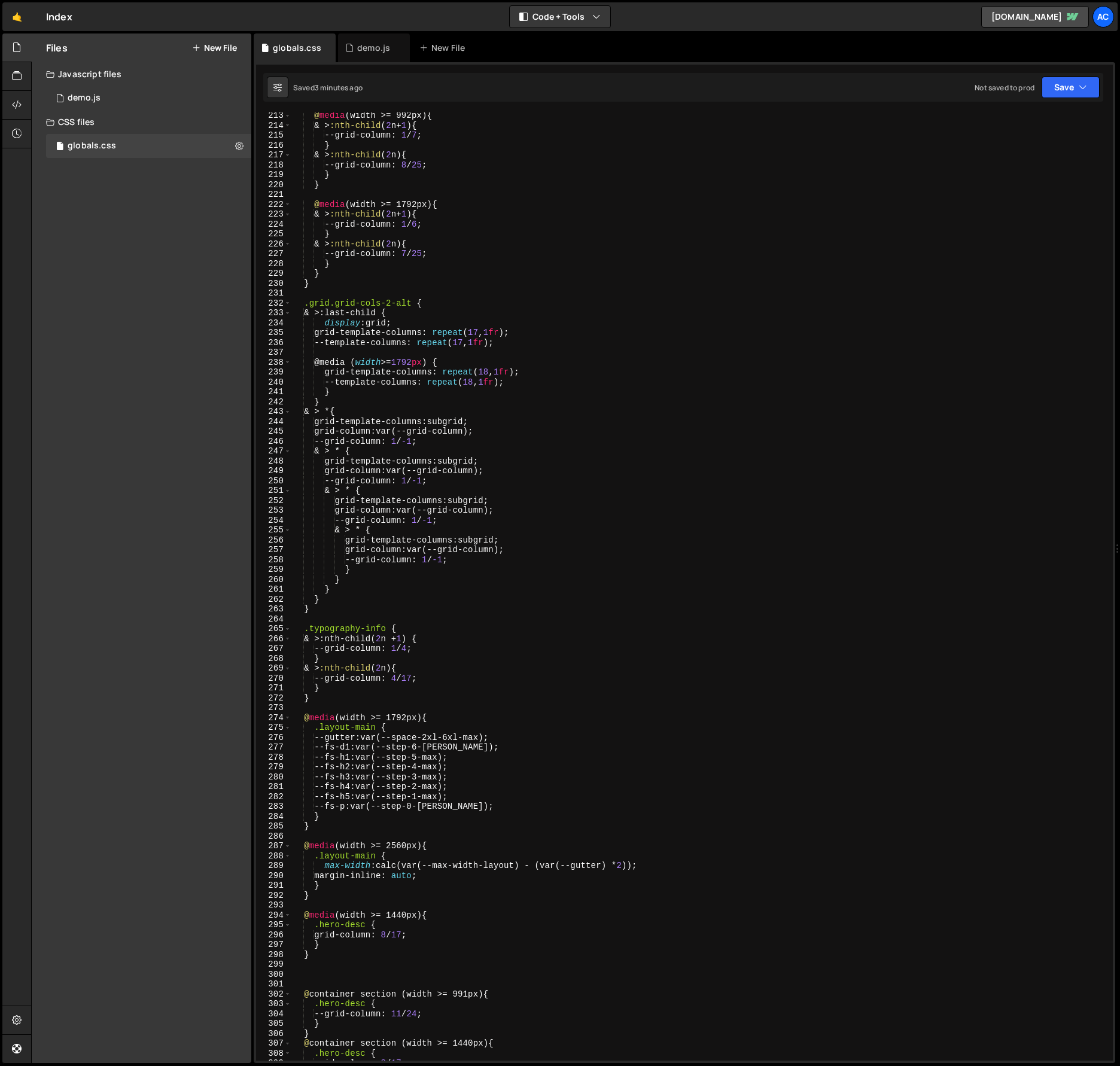
click at [679, 686] on div "@ media (width >= 992px) { & > :nth-child ( 2 n + 1 ) { --grid-column : 1 / 7 ;…" at bounding box center [699, 594] width 816 height 968
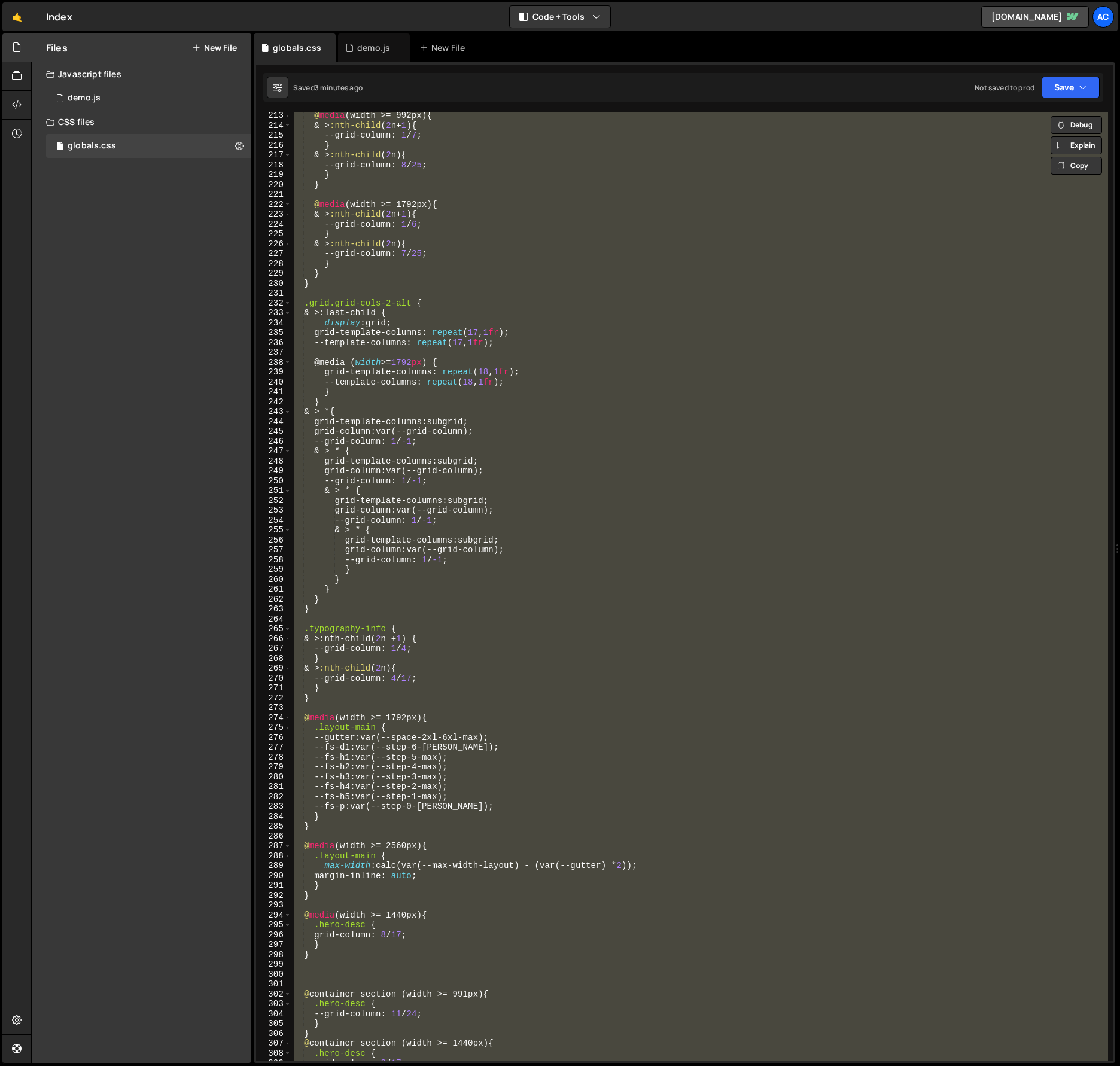
paste textarea
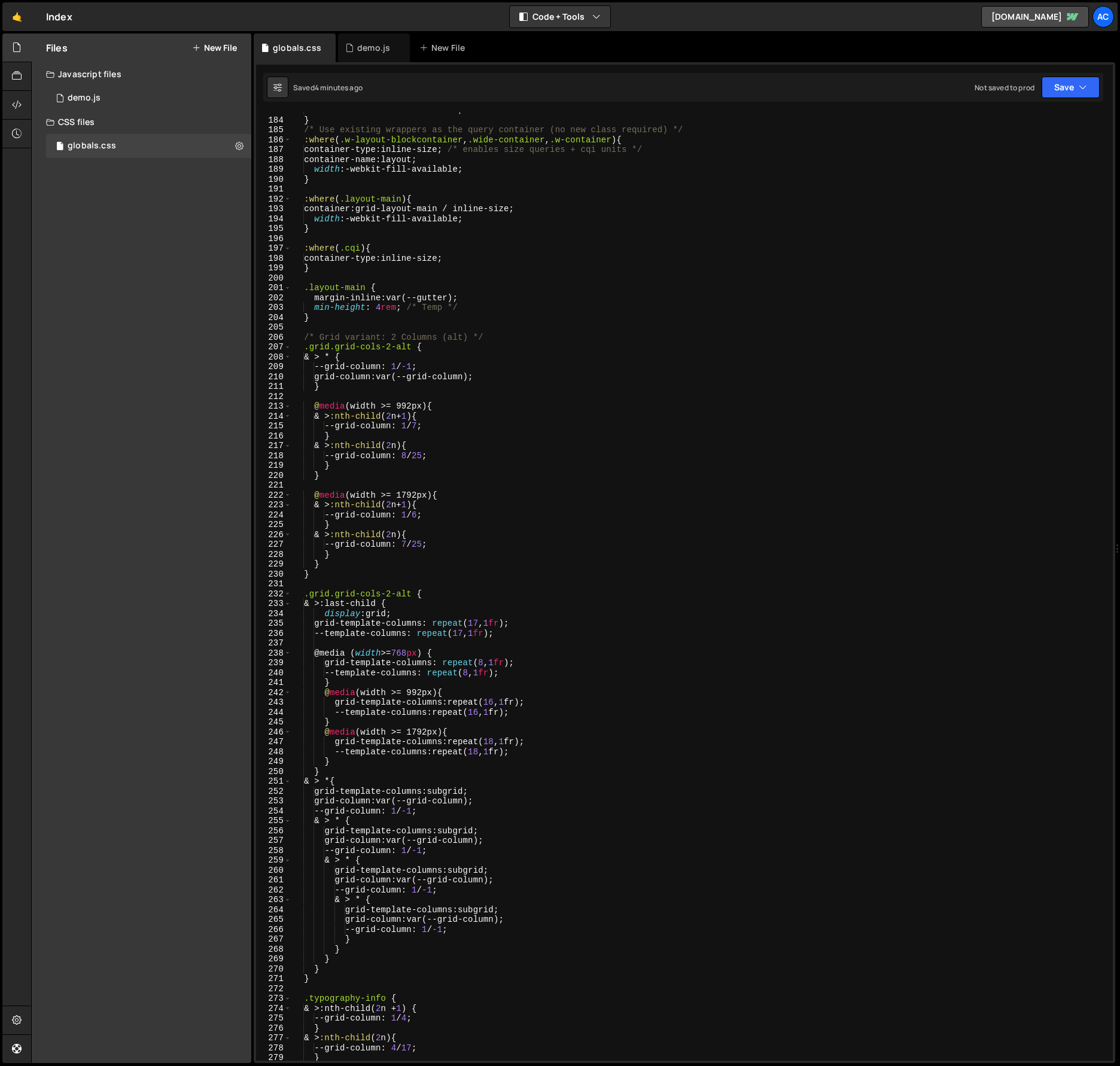
scroll to position [1864, 0]
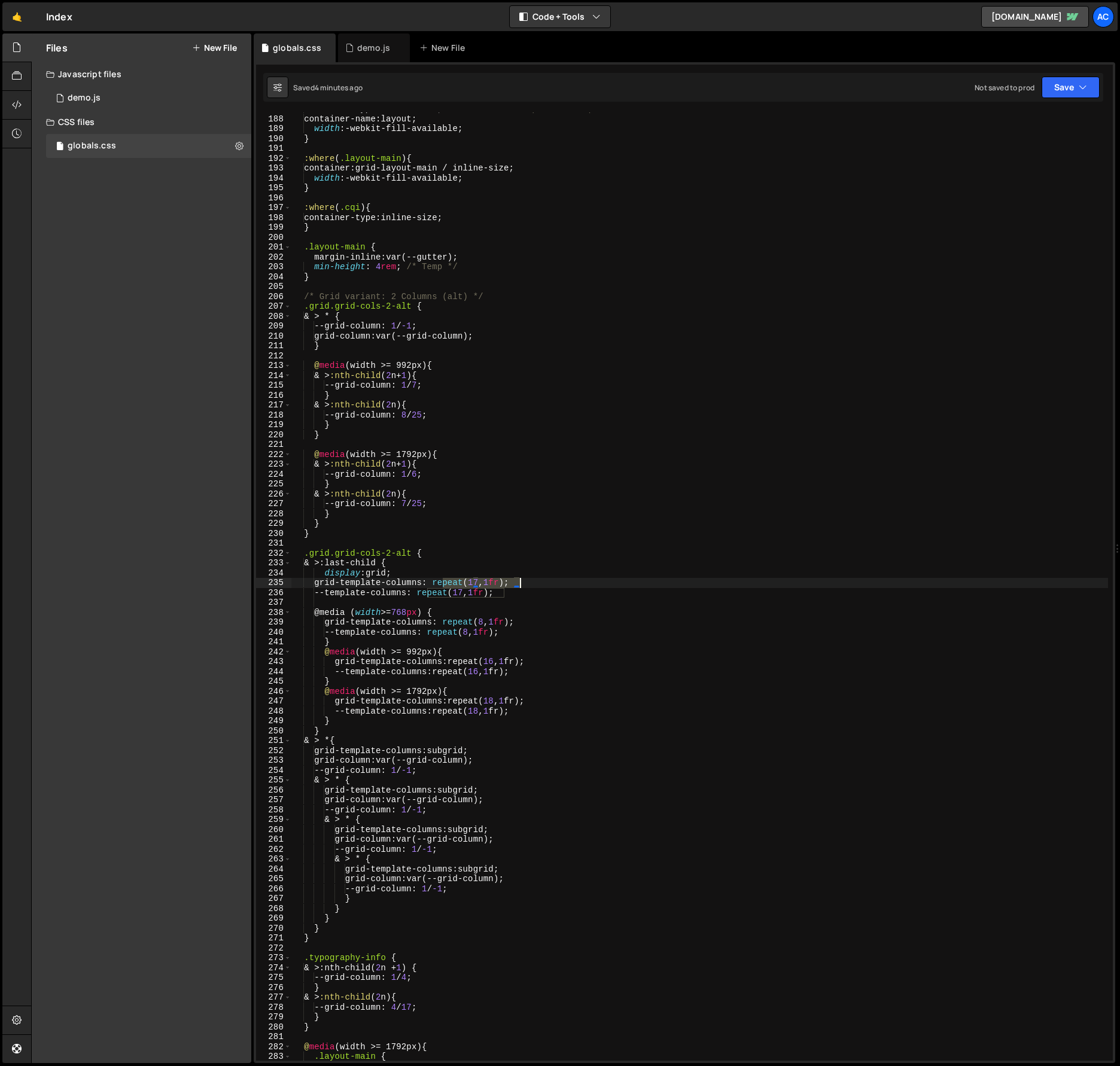
drag, startPoint x: 444, startPoint y: 581, endPoint x: 520, endPoint y: 581, distance: 76.0
click at [520, 581] on div "container-type : inline-size ; /* enables size queries + cqi units */ container…" at bounding box center [699, 588] width 816 height 968
drag, startPoint x: 443, startPoint y: 582, endPoint x: 560, endPoint y: 581, distance: 117.0
click at [560, 581] on div "container-type : inline-size ; /* enables size queries + cqi units */ container…" at bounding box center [699, 588] width 816 height 968
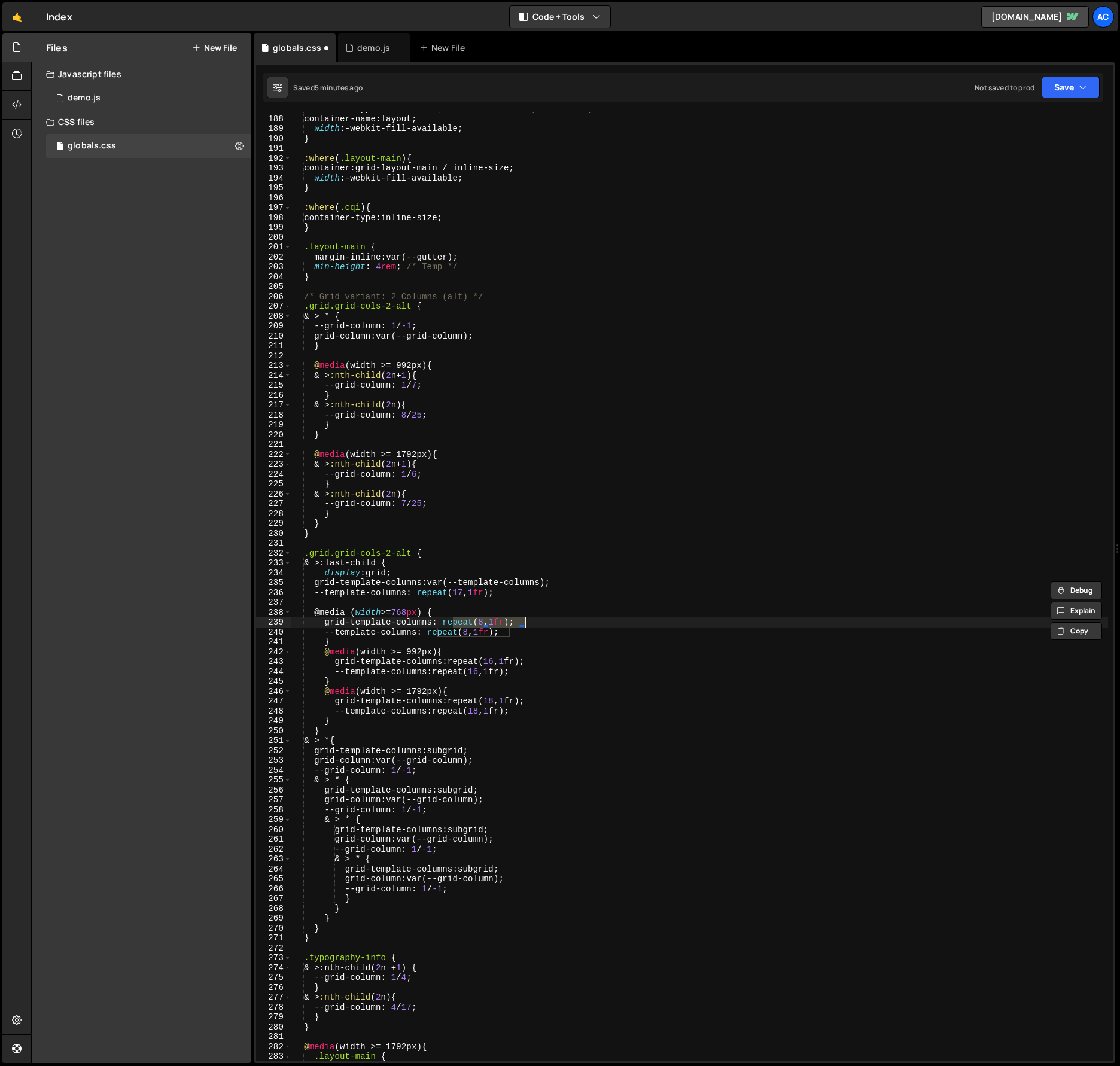
drag, startPoint x: 454, startPoint y: 623, endPoint x: 522, endPoint y: 623, distance: 68.0
click at [522, 623] on div "container-type : inline-size ; /* enables size queries + cqi units */ container…" at bounding box center [699, 588] width 816 height 968
paste textarea "var(--template-columns"
drag, startPoint x: 452, startPoint y: 663, endPoint x: 530, endPoint y: 660, distance: 78.1
click at [530, 660] on div "container-type : inline-size ; /* enables size queries + cqi units */ container…" at bounding box center [699, 588] width 816 height 968
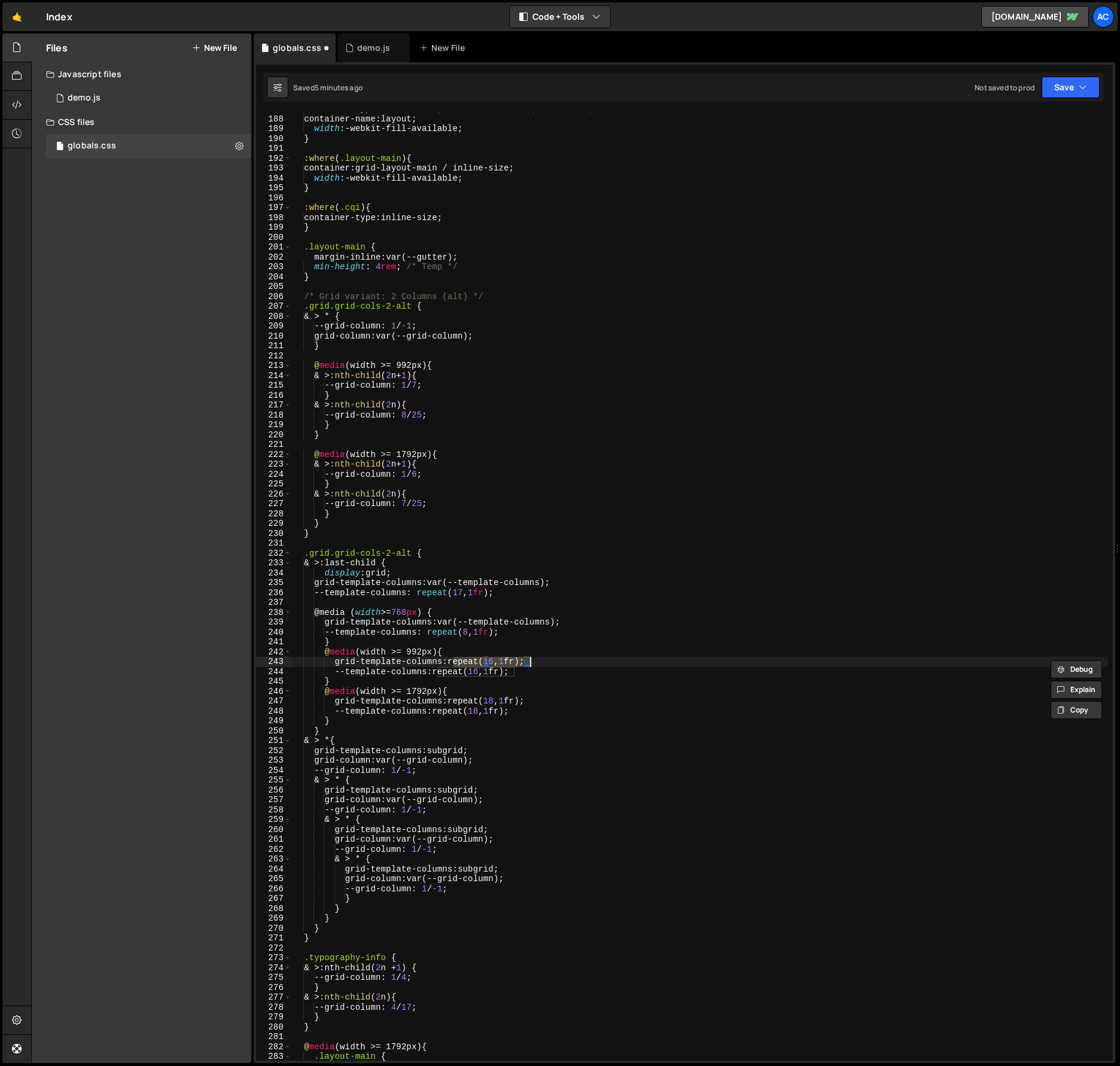
paste textarea "var(--template-columns"
drag, startPoint x: 454, startPoint y: 703, endPoint x: 529, endPoint y: 701, distance: 75.0
click at [529, 701] on div "container-type : inline-size ; /* enables size queries + cqi units */ container…" at bounding box center [699, 588] width 816 height 968
paste textarea "var(--template-columns"
click at [737, 755] on div "container-type : inline-size ; /* enables size queries + cqi units */ container…" at bounding box center [699, 588] width 816 height 968
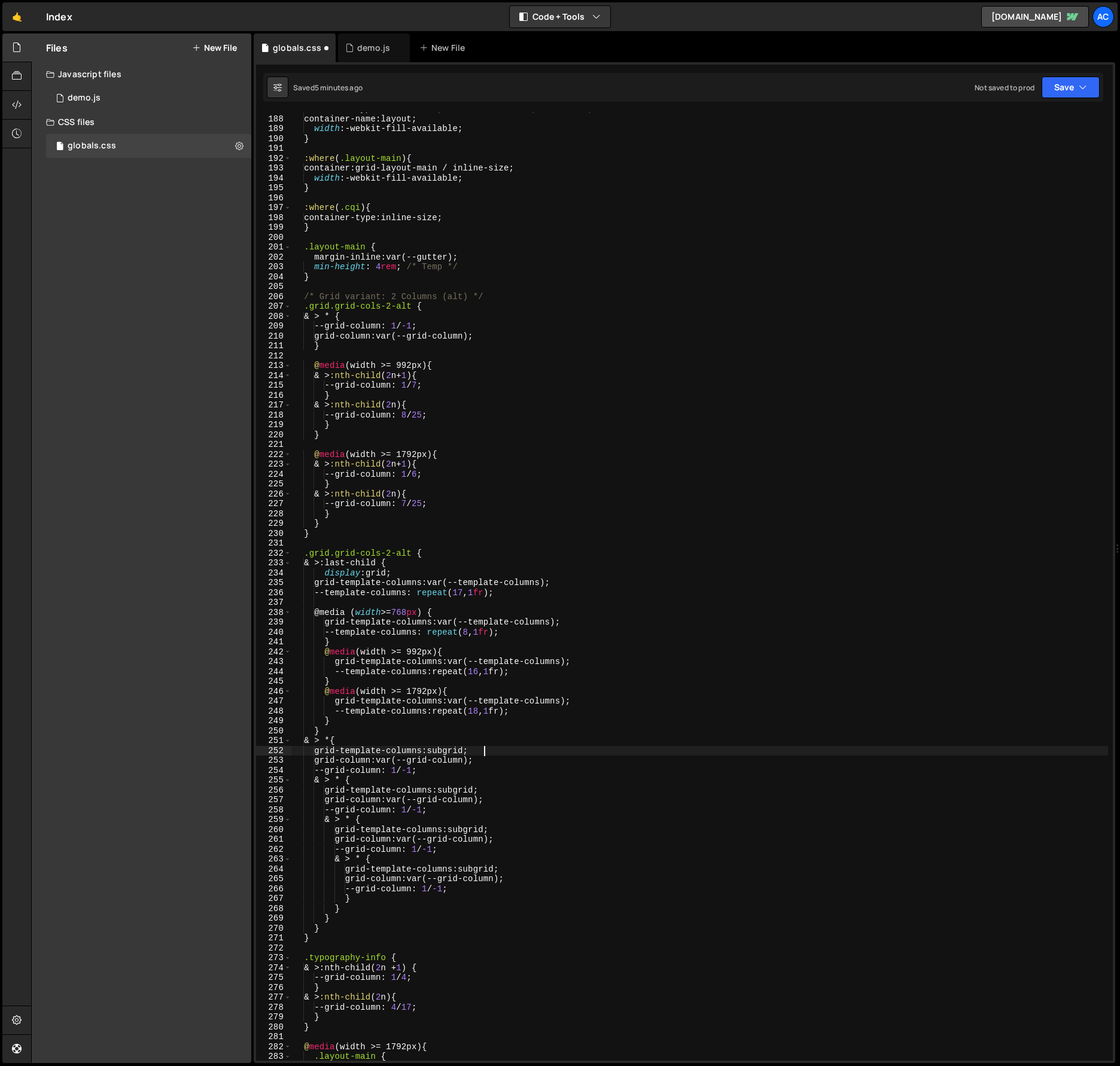
scroll to position [0, 1]
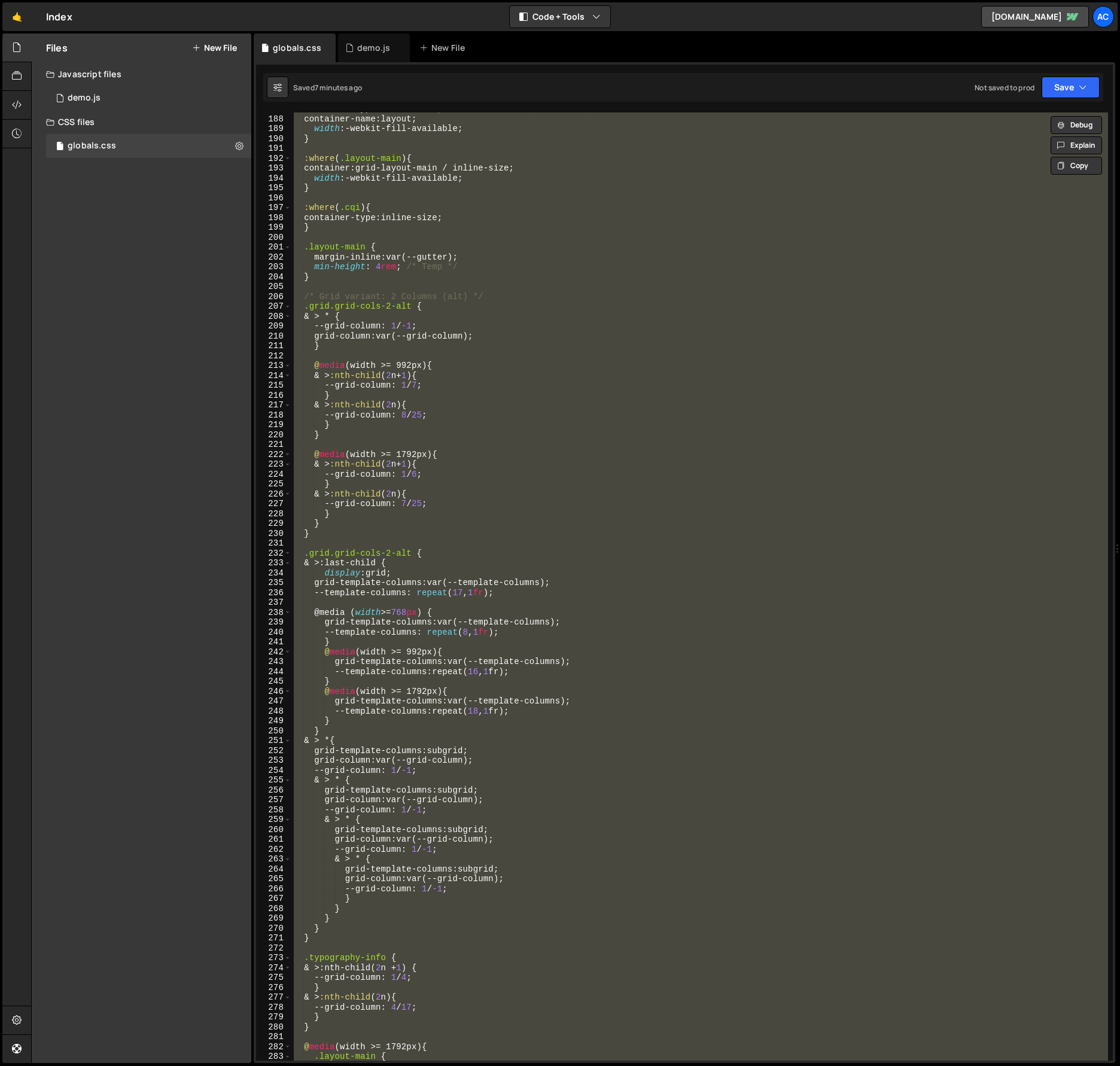
click at [615, 407] on div "container-type : inline-size ; /* enables size queries + cqi units */ container…" at bounding box center [699, 586] width 816 height 948
paste textarea
type textarea "}"
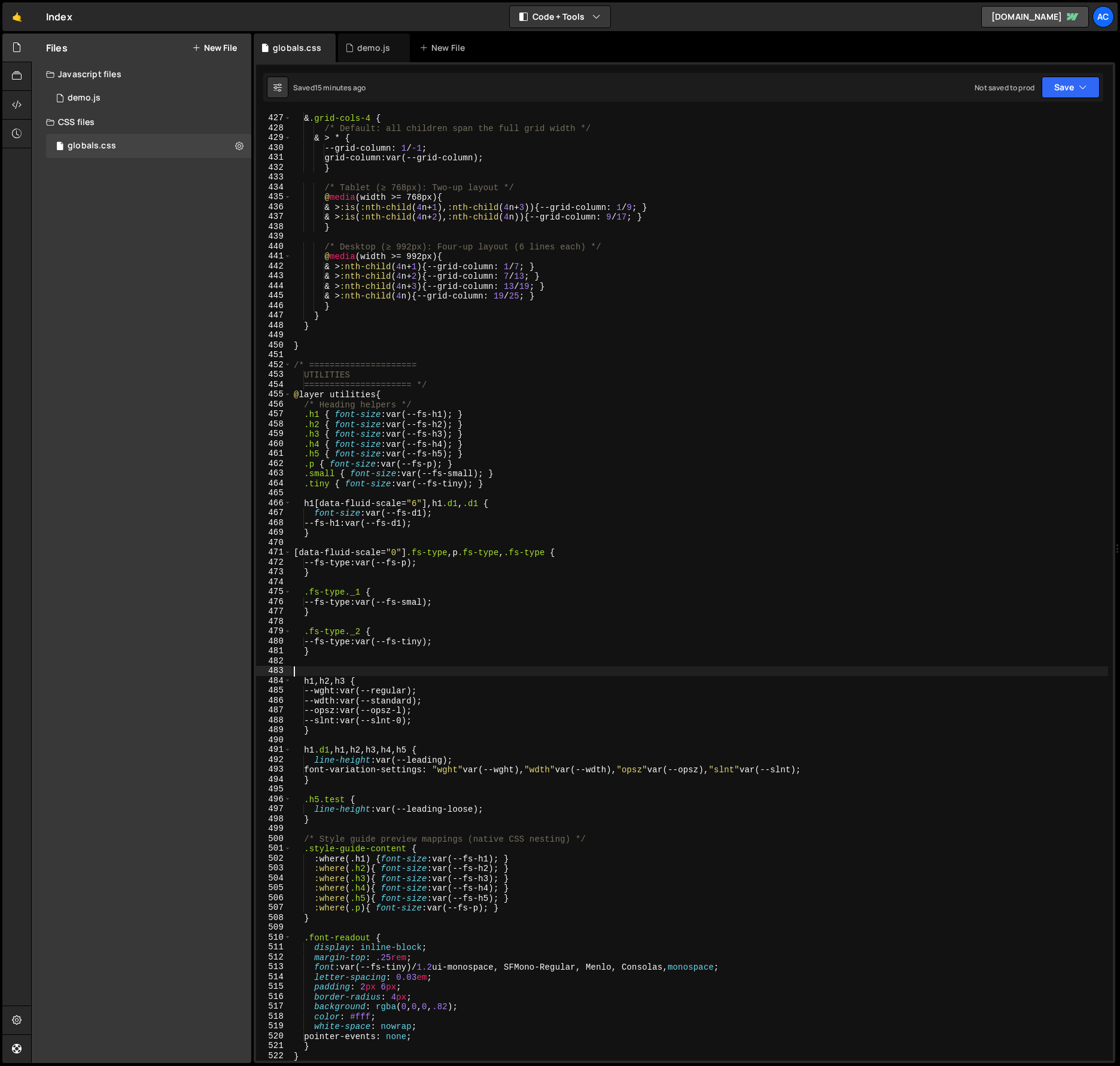
click at [747, 674] on div "/* --- Grid variant: 4 Columns --- */ & .grid-cols-4 { /* Default: all children…" at bounding box center [699, 587] width 816 height 968
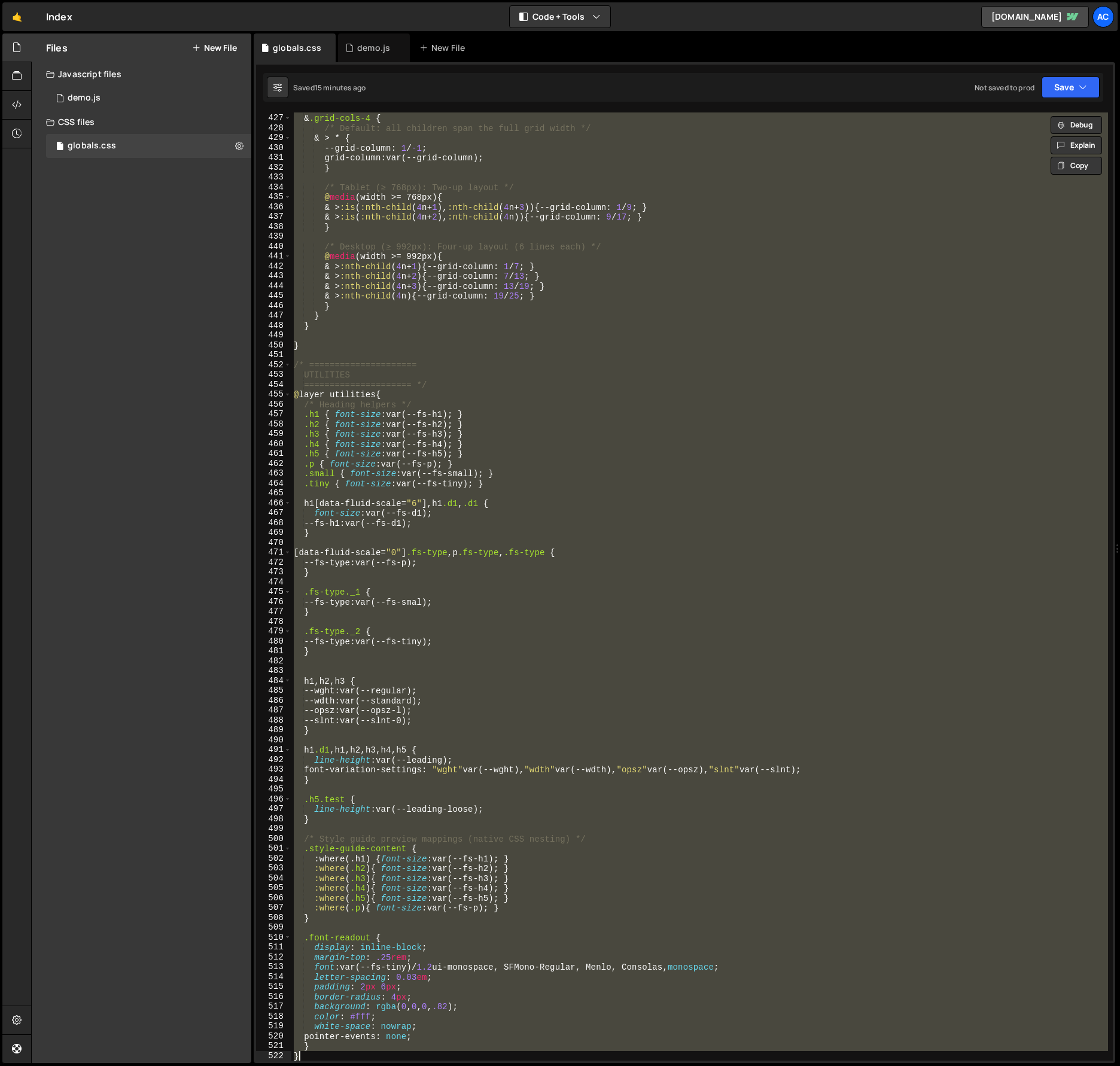
paste textarea
type textarea "}"
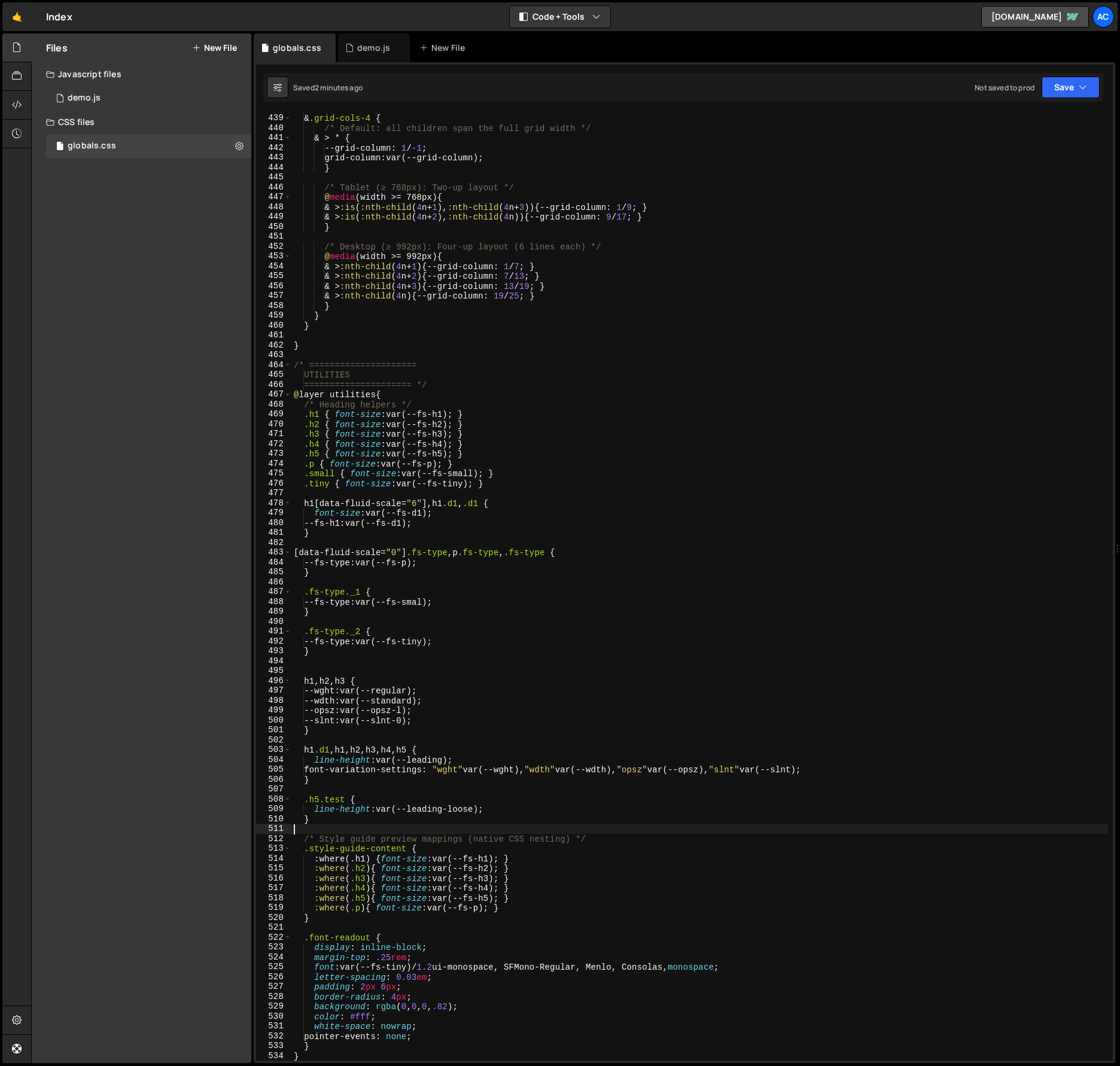
click at [742, 827] on div "/* --- Grid variant: 4 Columns --- */ & .grid-cols-4 { /* Default: all children…" at bounding box center [699, 587] width 816 height 968
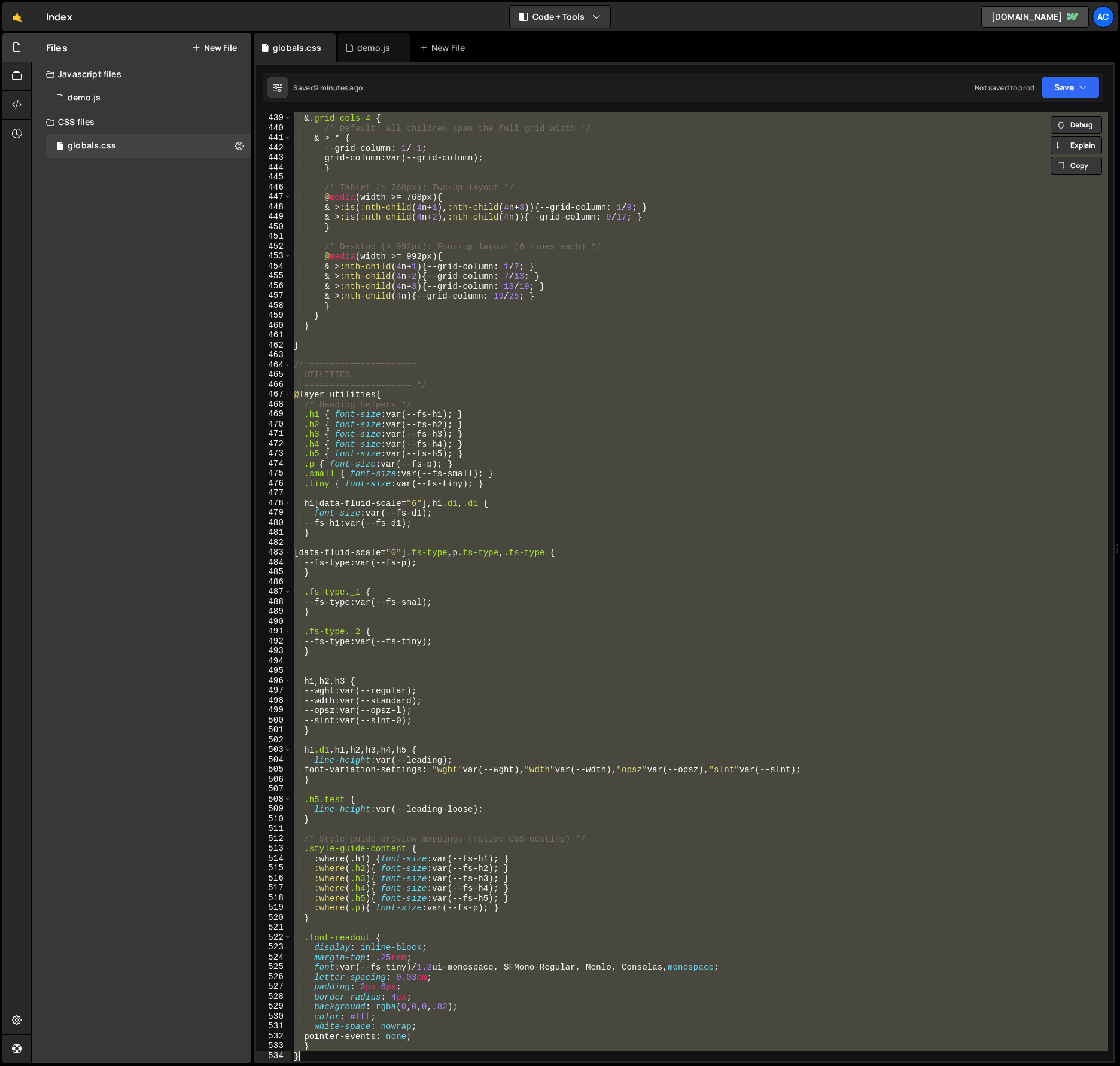
paste textarea
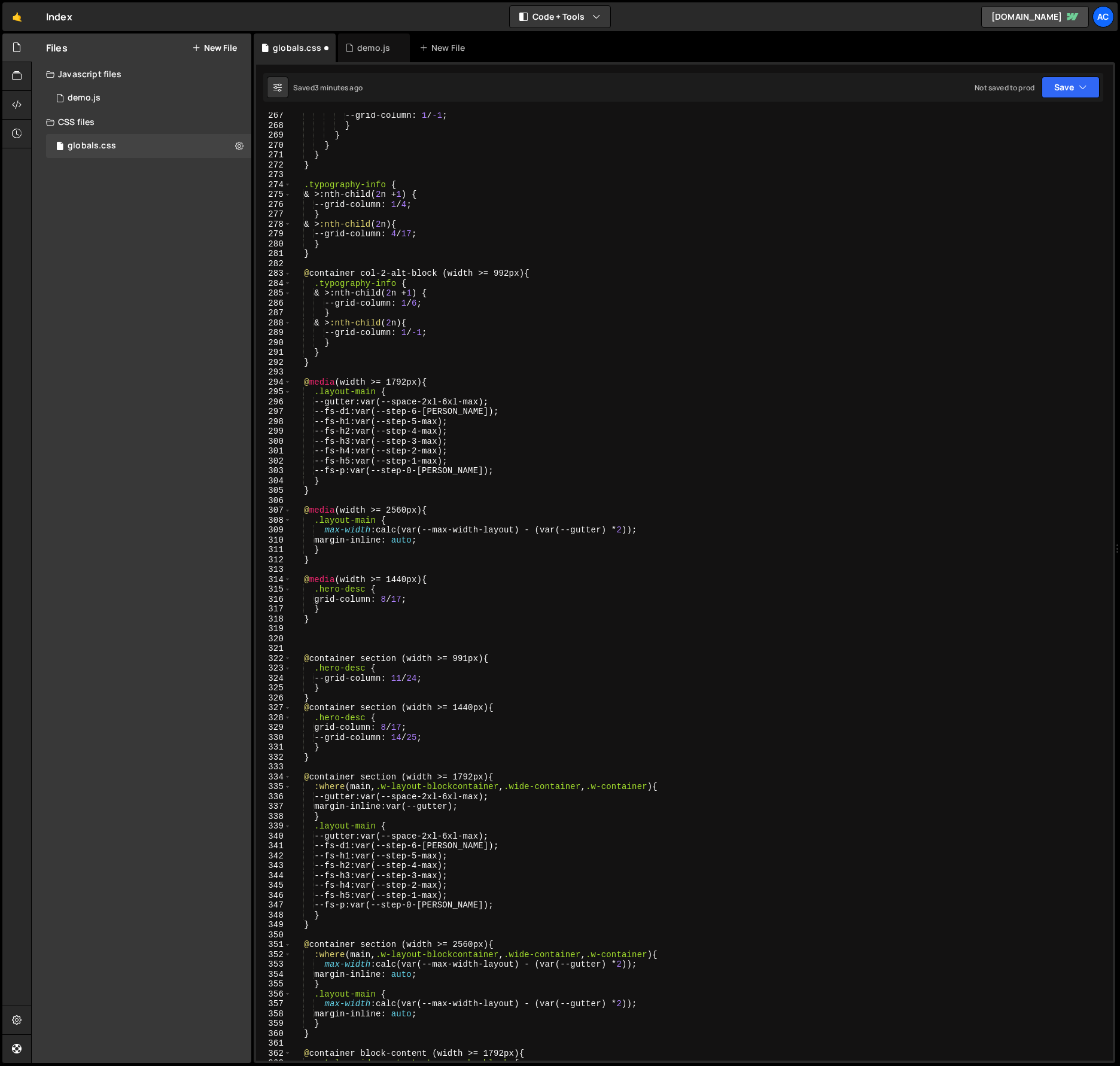
scroll to position [2647, 0]
click at [673, 588] on div "--grid-column : 1 / -1 ; } } } } } .typography-info { & > : nth-child( 2 n + 1 …" at bounding box center [699, 594] width 816 height 968
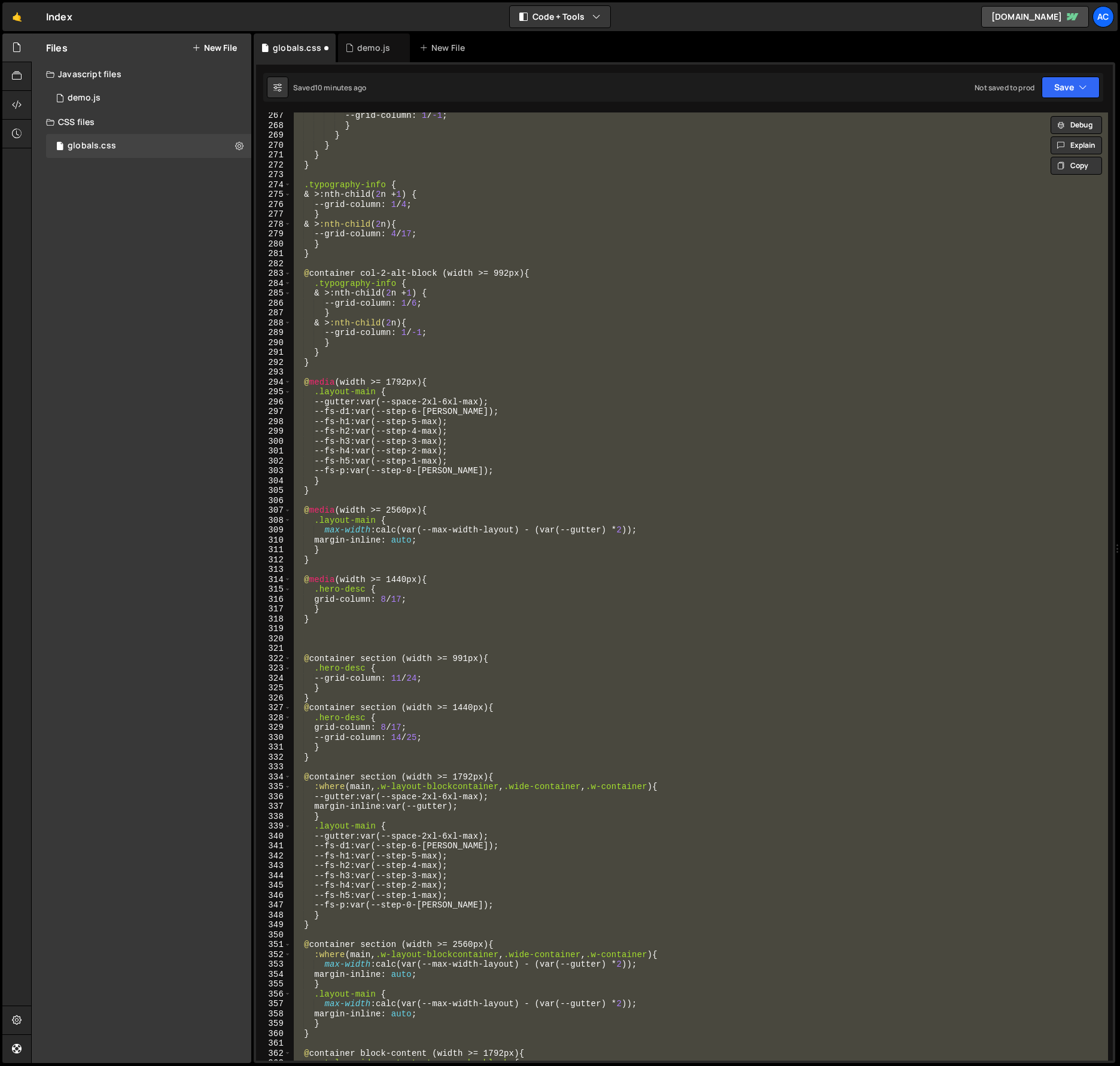
paste textarea
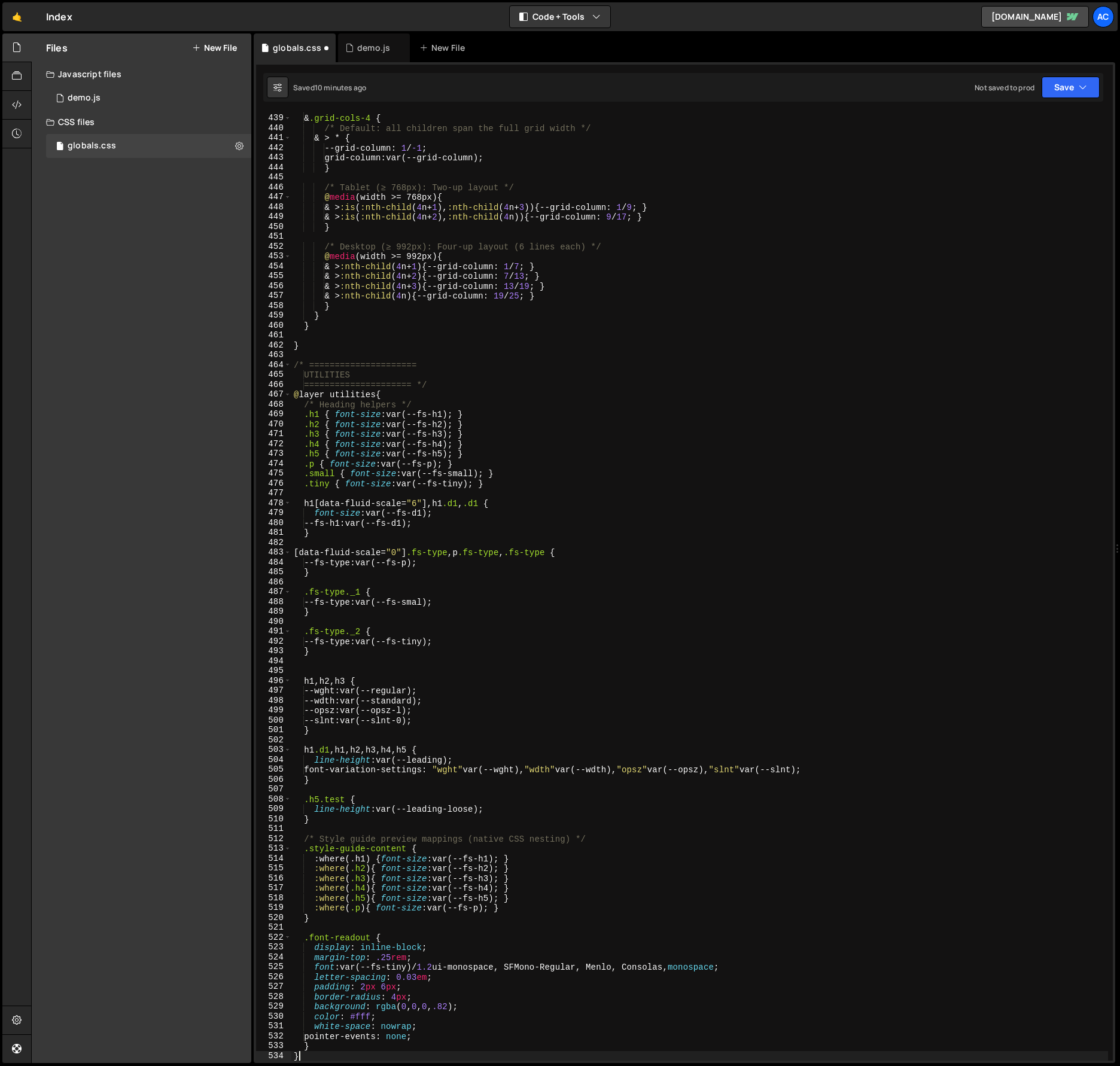
scroll to position [4344, 0]
click at [1066, 93] on button "Save" at bounding box center [1070, 88] width 58 height 22
click at [1059, 119] on div "Save to Staging S" at bounding box center [1031, 116] width 125 height 12
click at [1059, 83] on button "Save" at bounding box center [1070, 88] width 58 height 22
click at [988, 127] on div "Saved 11 minutes ago" at bounding box center [1031, 130] width 125 height 14
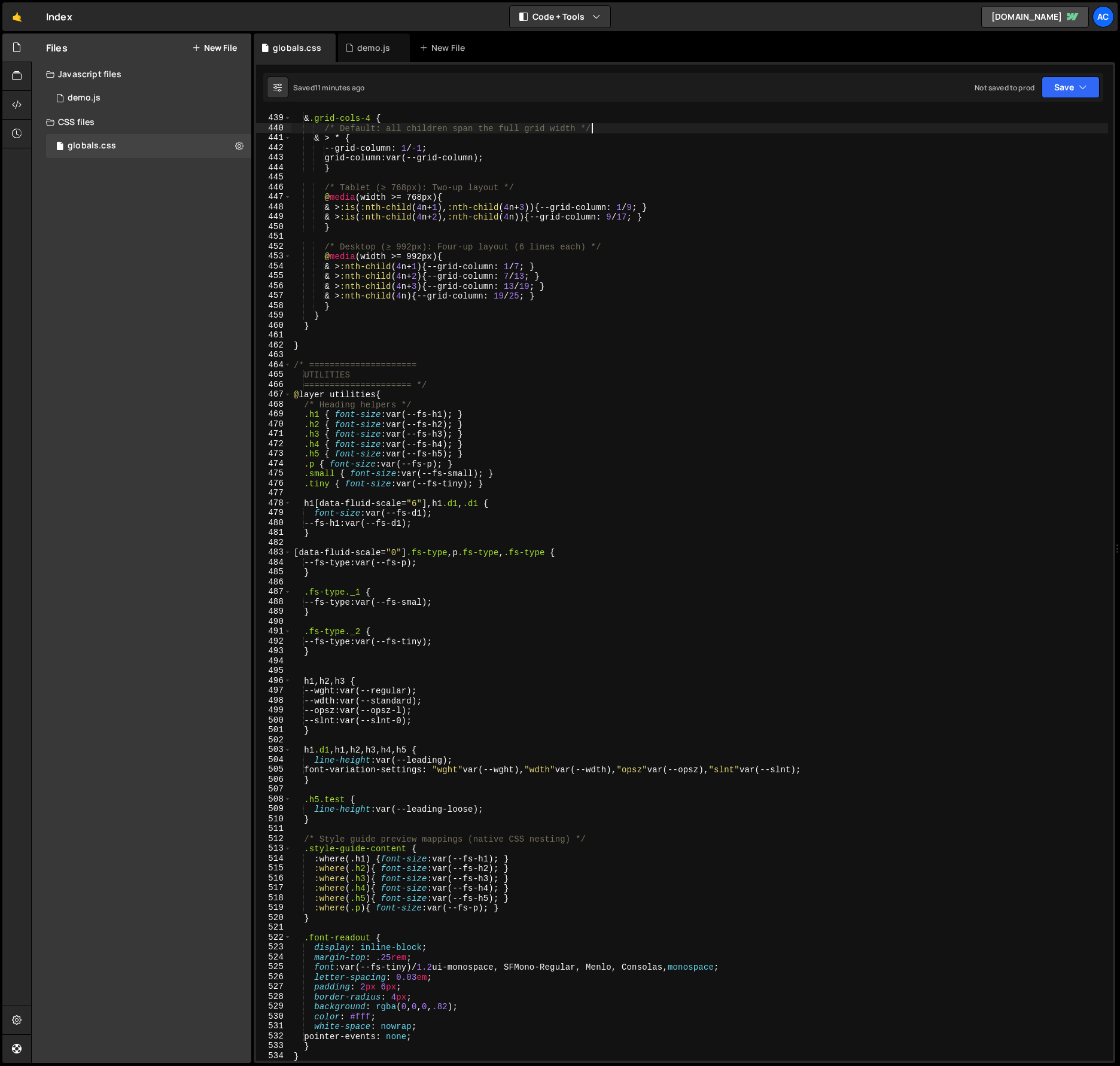
click at [988, 127] on div "/* --- Grid variant: 4 Columns --- */ & .grid-cols-4 { /* Default: all children…" at bounding box center [699, 587] width 816 height 968
click at [1063, 88] on button "Save" at bounding box center [1070, 88] width 58 height 22
click at [1012, 121] on div "Save to Staging S" at bounding box center [1031, 116] width 125 height 12
click at [908, 222] on div "/* --- Grid variant: 4 Columns --- */ & .grid-cols-4 { /* Default: all children…" at bounding box center [699, 587] width 816 height 968
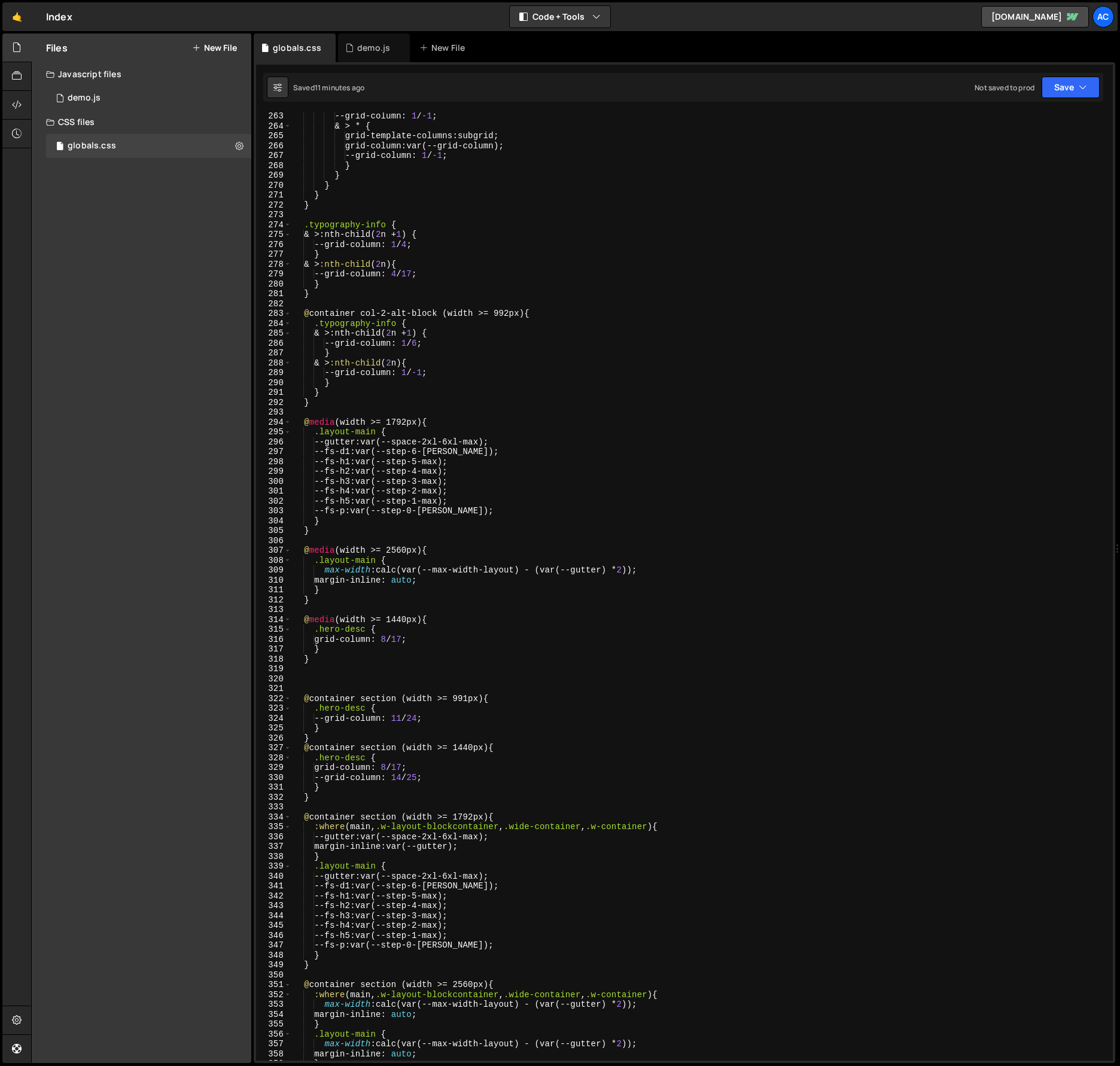
scroll to position [2601, 0]
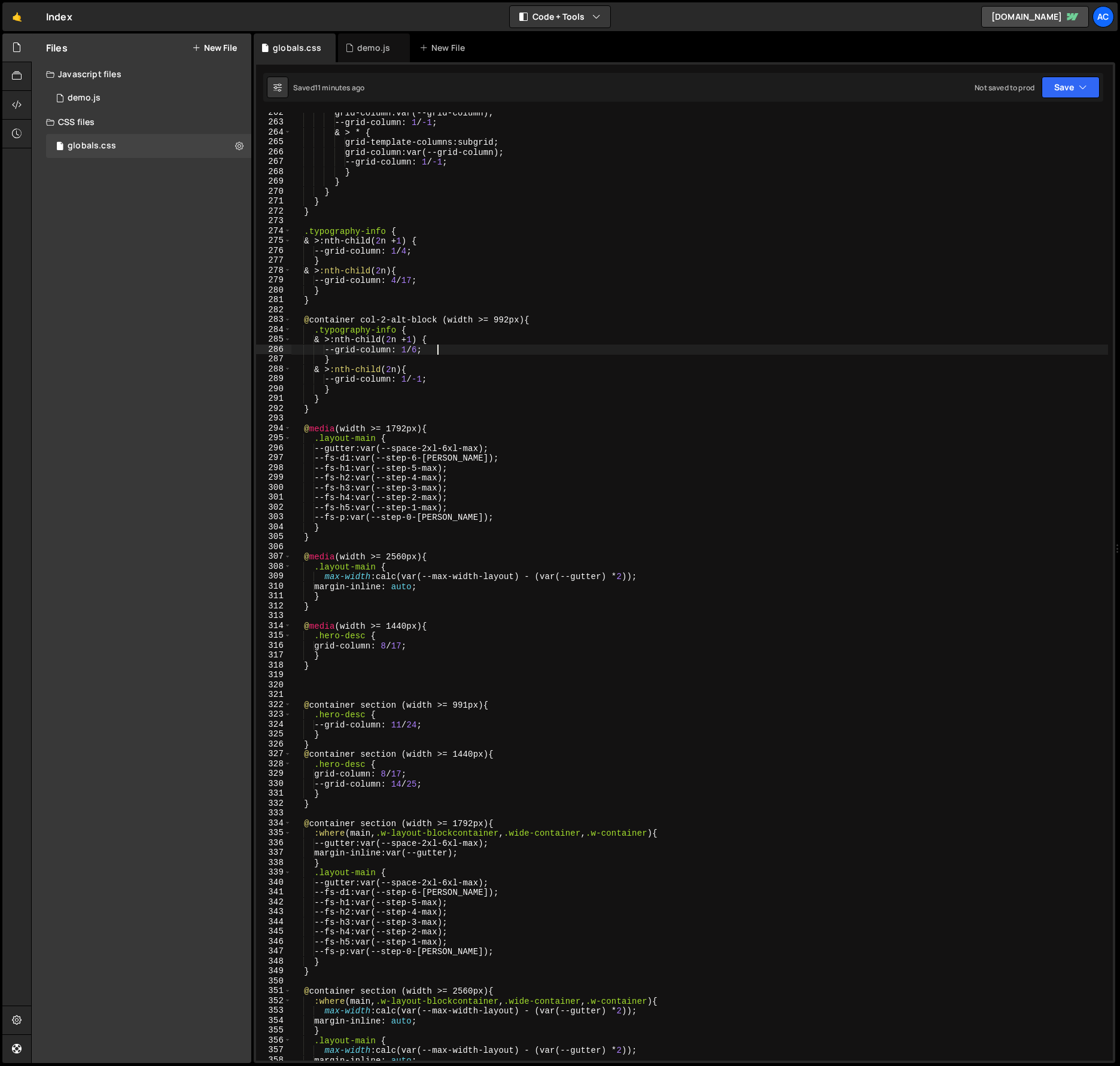
click at [438, 351] on div "grid-column : var(--grid-column) ; --grid-column : 1 / -1 ; & > * { grid-templa…" at bounding box center [699, 591] width 816 height 968
click at [793, 372] on div "grid-column : var(--grid-column) ; --grid-column : 1 / -1 ; & > * { grid-templa…" at bounding box center [699, 591] width 816 height 968
click at [711, 649] on div "grid-column : var(--grid-column) ; --grid-column : 1 / -1 ; & > * { grid-templa…" at bounding box center [699, 591] width 816 height 968
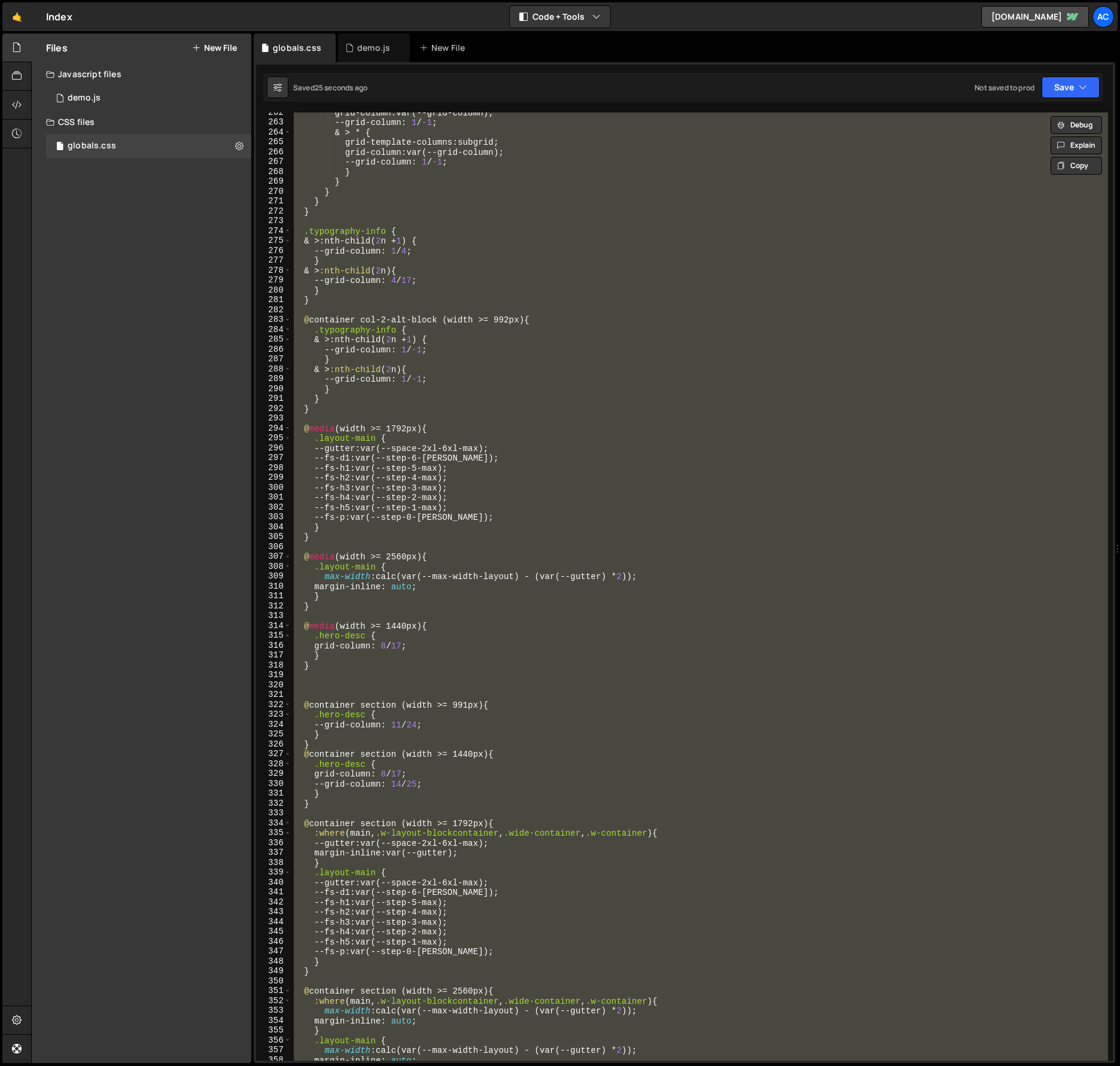
scroll to position [0, 1]
paste textarea
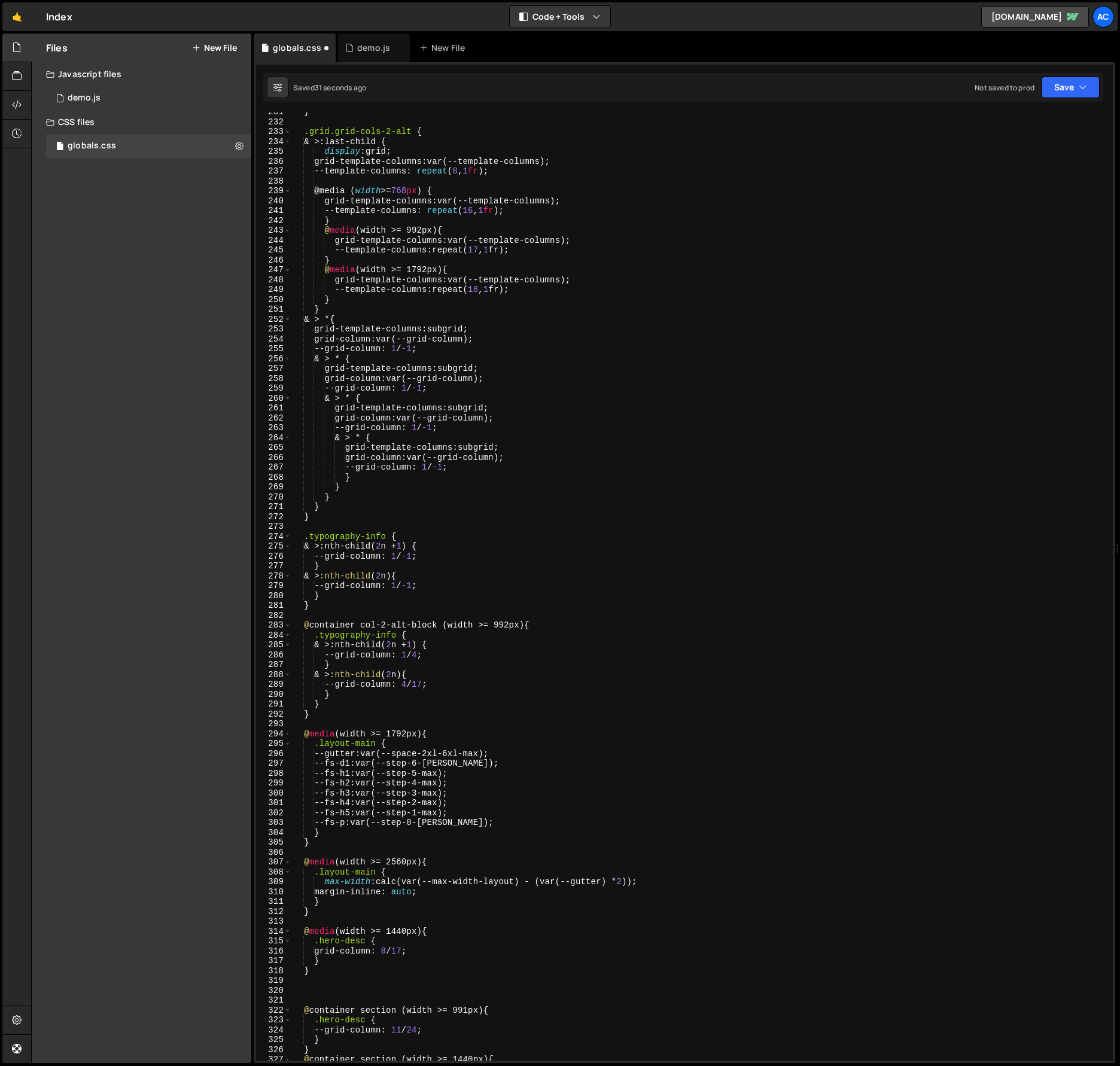
scroll to position [2226, 0]
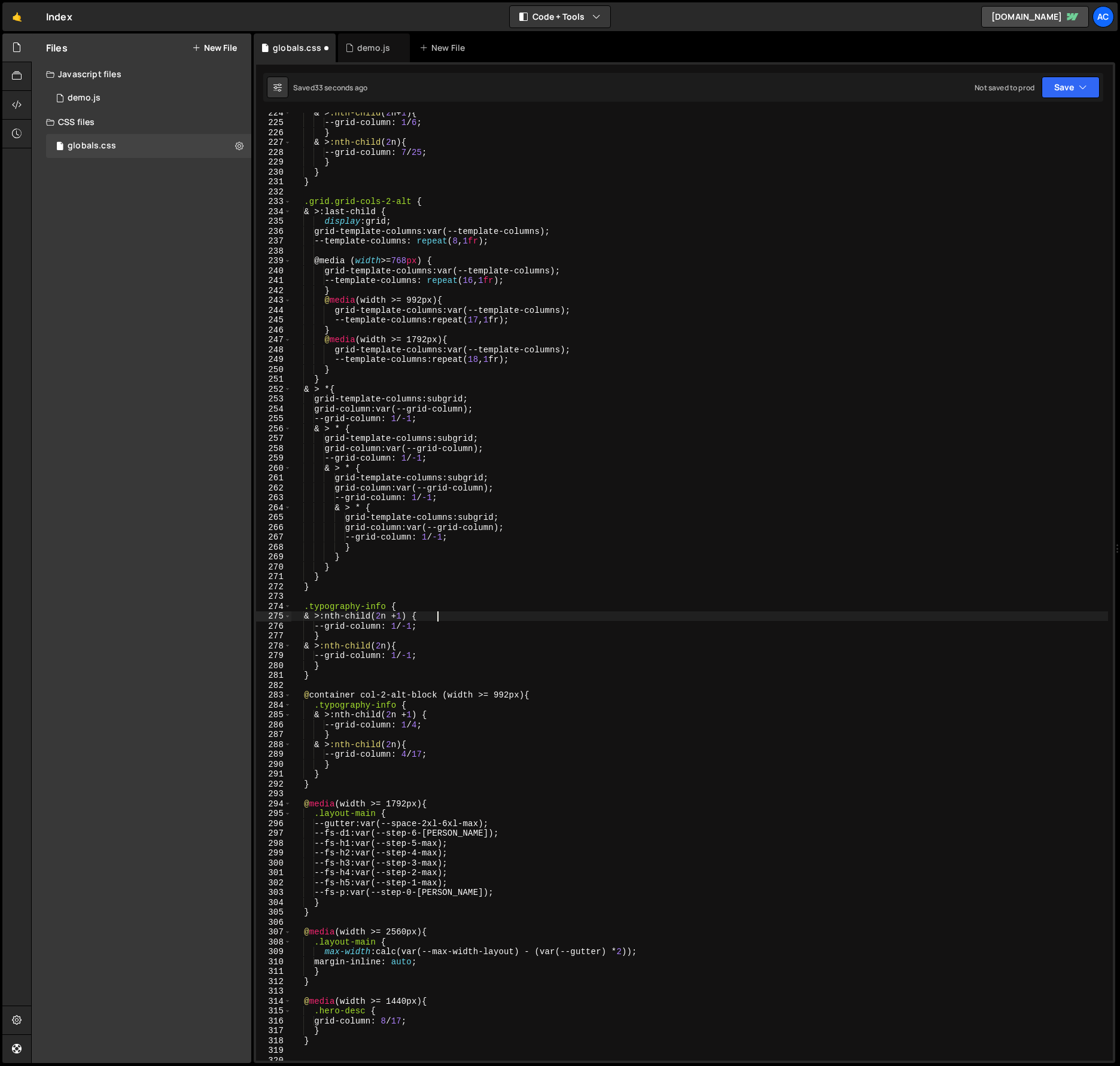
click at [798, 620] on div "& > :nth-child ( 2 n + 1 ) { --grid-column : 1 / 6 ; } & > :nth-child ( 2 n ) {…" at bounding box center [699, 591] width 816 height 968
click at [1059, 89] on button "Save" at bounding box center [1070, 88] width 58 height 22
click at [814, 195] on div "& > :nth-child ( 2 n + 1 ) { --grid-column : 1 / 6 ; } & > :nth-child ( 2 n ) {…" at bounding box center [699, 591] width 816 height 968
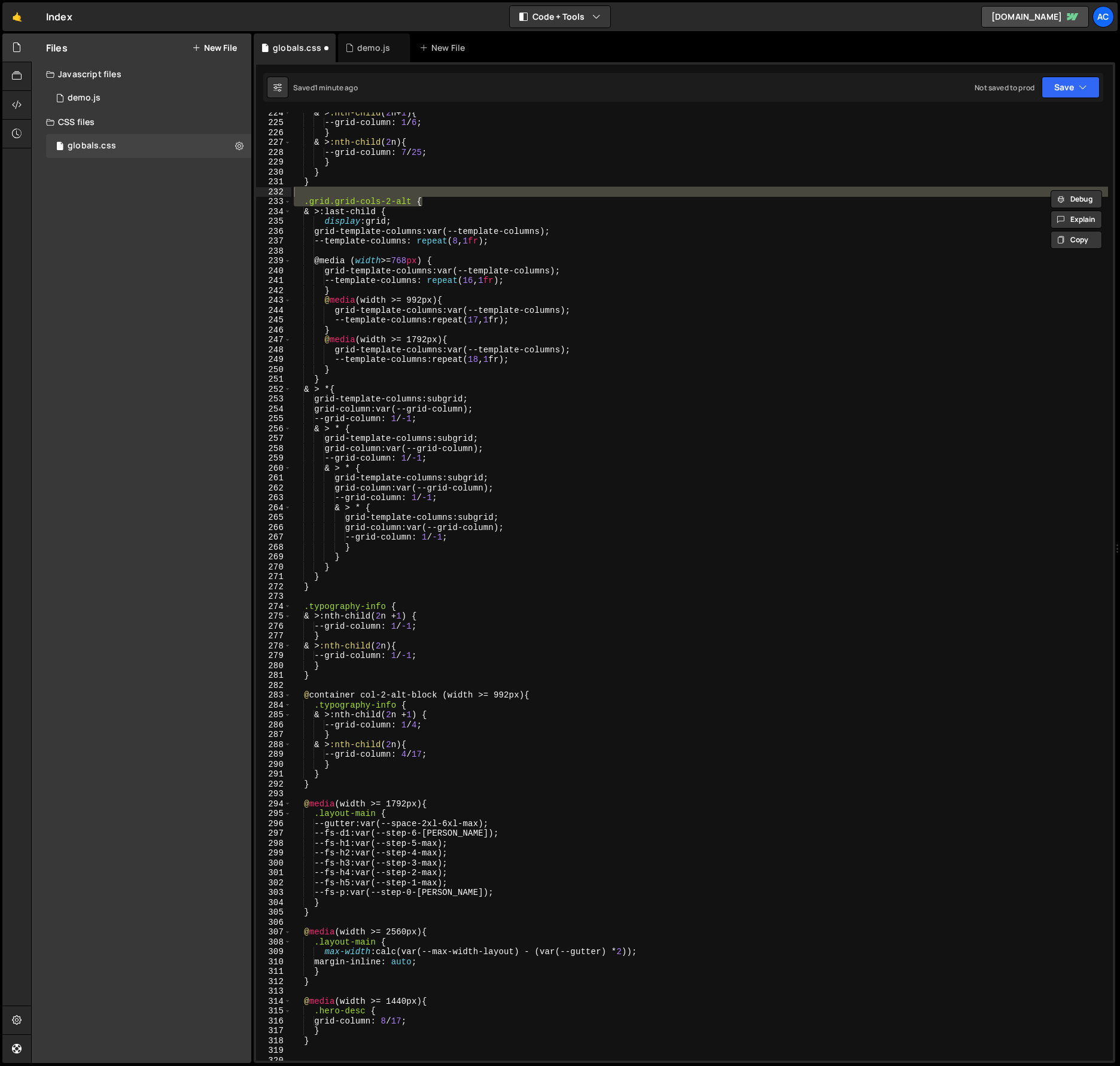
click at [732, 455] on div "& > :nth-child ( 2 n + 1 ) { --grid-column : 1 / 6 ; } & > :nth-child ( 2 n ) {…" at bounding box center [699, 591] width 816 height 968
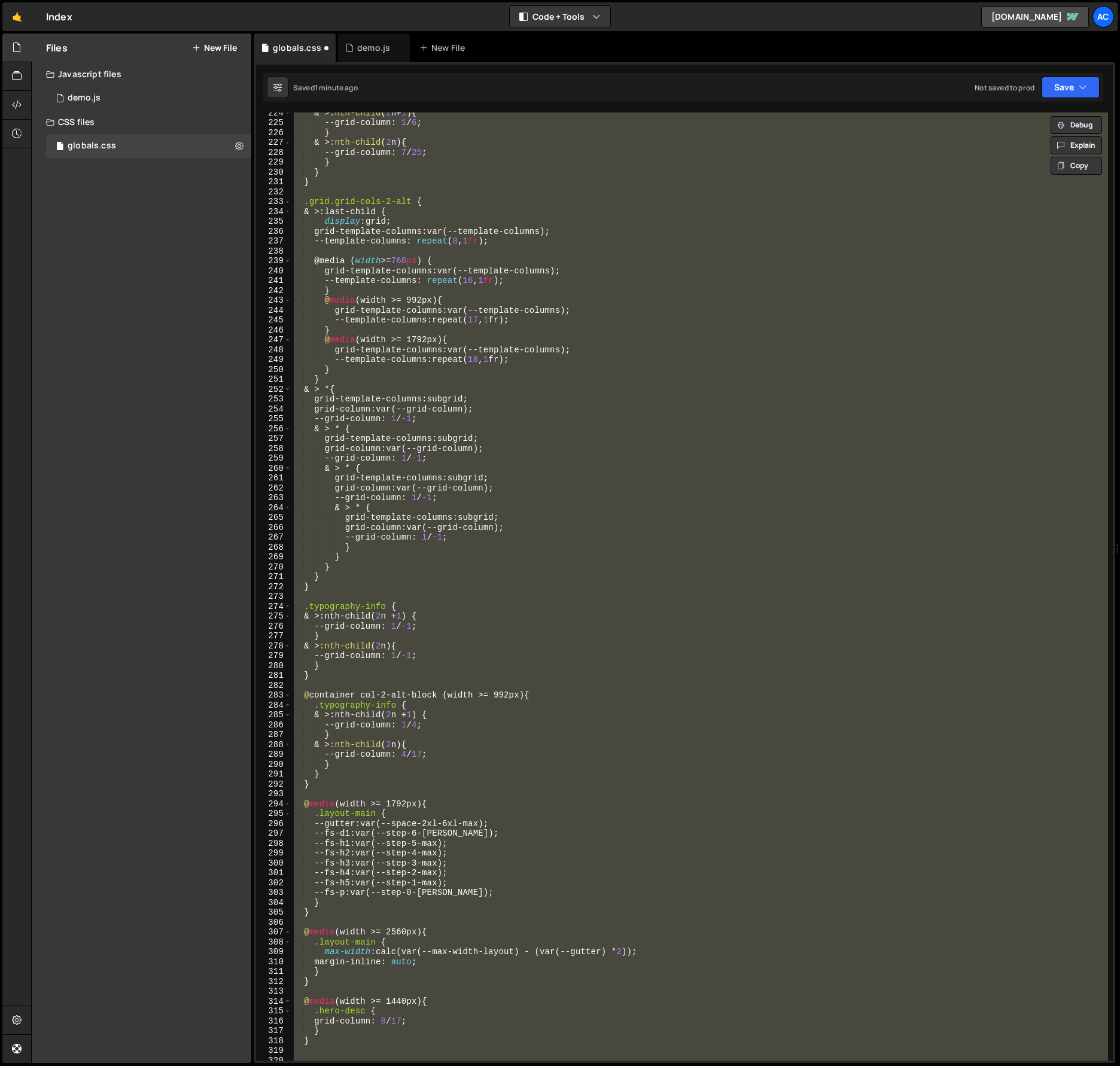
paste textarea
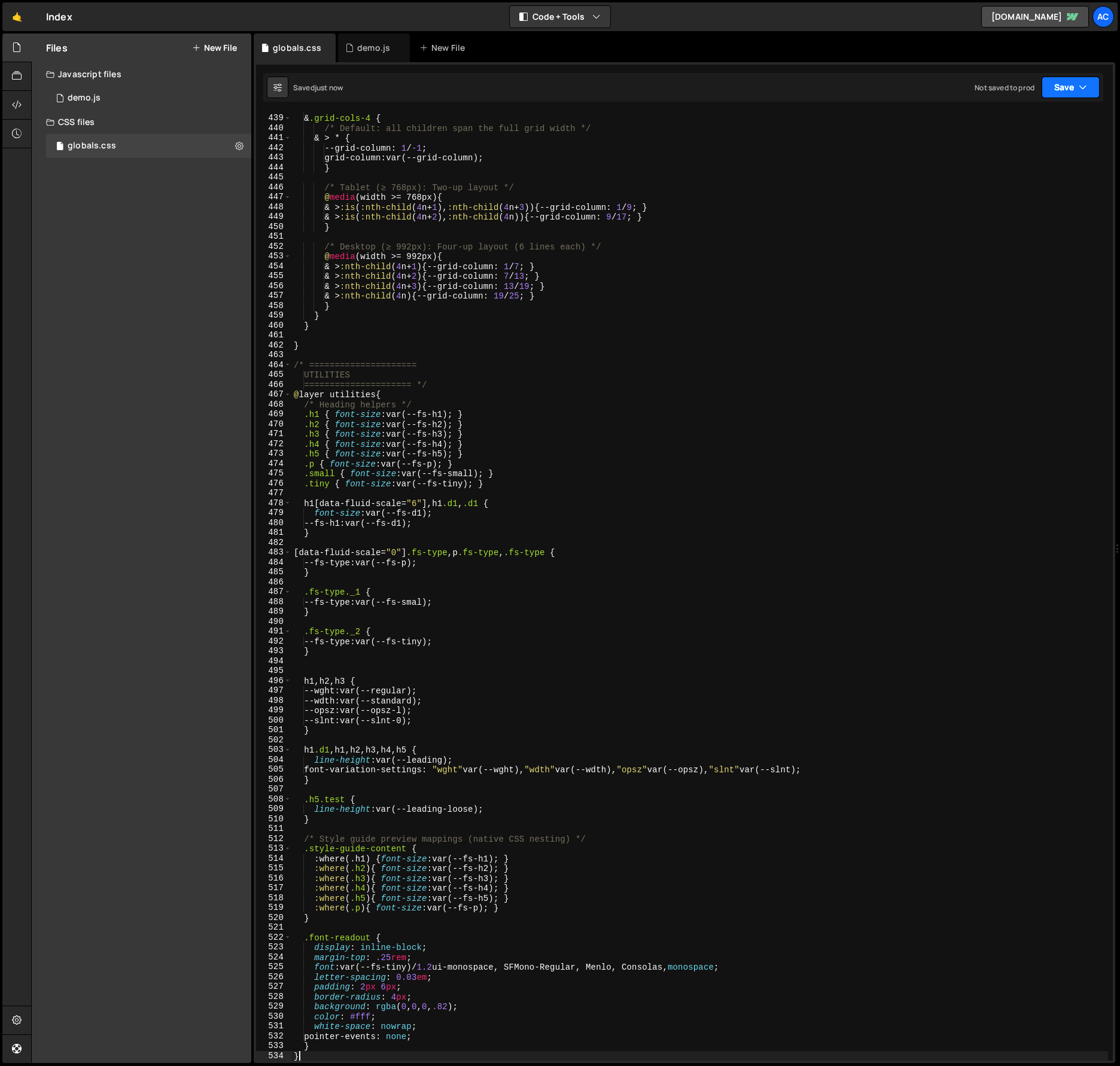
click at [1069, 84] on button "Save" at bounding box center [1070, 88] width 58 height 22
type textarea "@media (width >= 992px) {"
click at [1009, 252] on div "/* --- Grid variant: 4 Columns --- */ & .grid-cols-4 { /* Default: all children…" at bounding box center [699, 587] width 816 height 968
